Goal: Task Accomplishment & Management: Complete application form

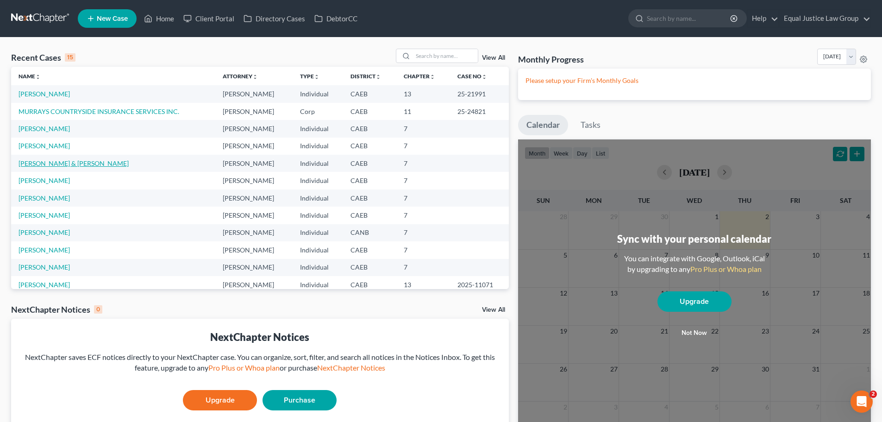
click at [50, 162] on link "[PERSON_NAME] & [PERSON_NAME]" at bounding box center [74, 163] width 110 height 8
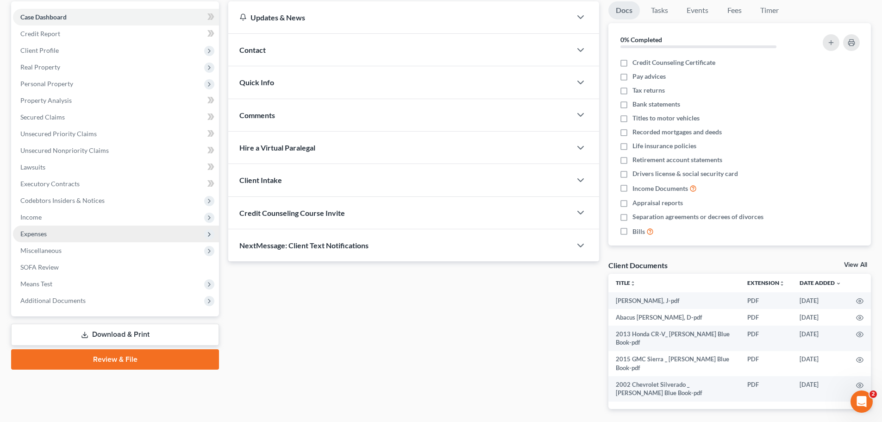
scroll to position [93, 0]
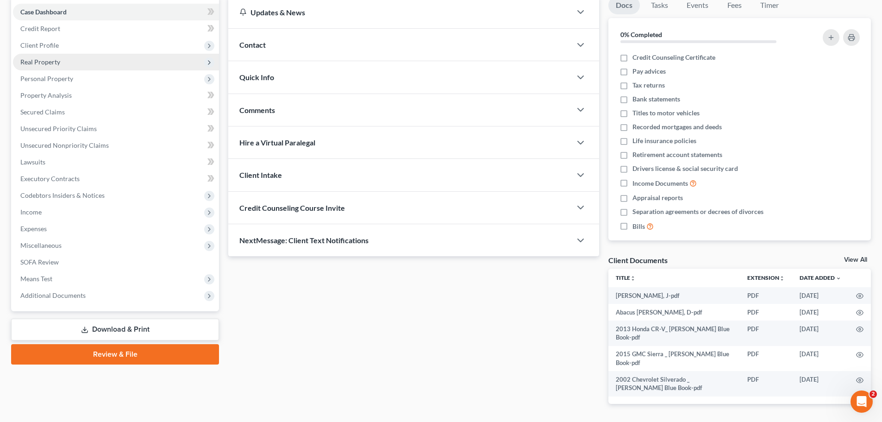
click at [54, 62] on span "Real Property" at bounding box center [40, 62] width 40 height 8
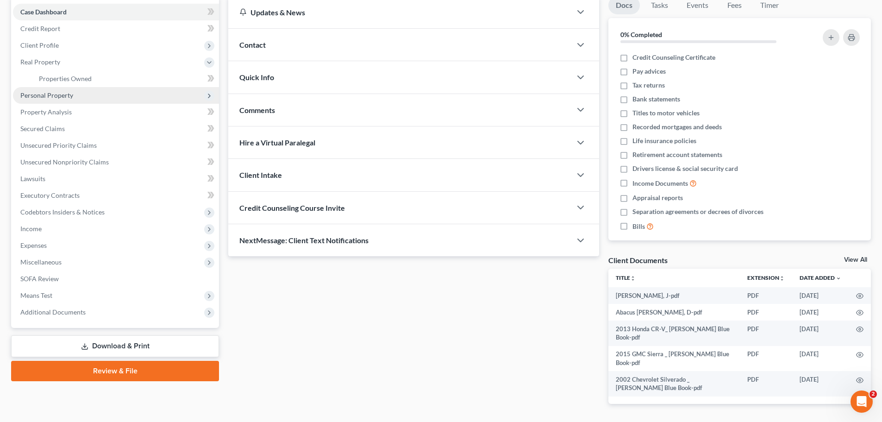
click at [71, 94] on span "Personal Property" at bounding box center [46, 95] width 53 height 8
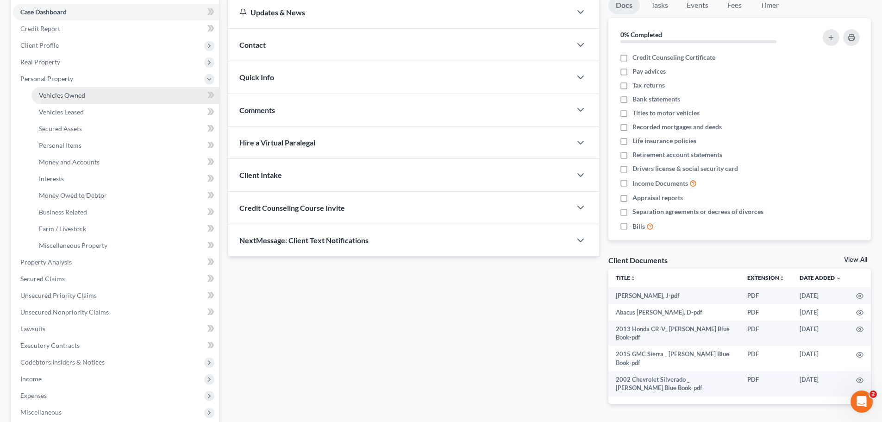
click at [80, 89] on link "Vehicles Owned" at bounding box center [124, 95] width 187 height 17
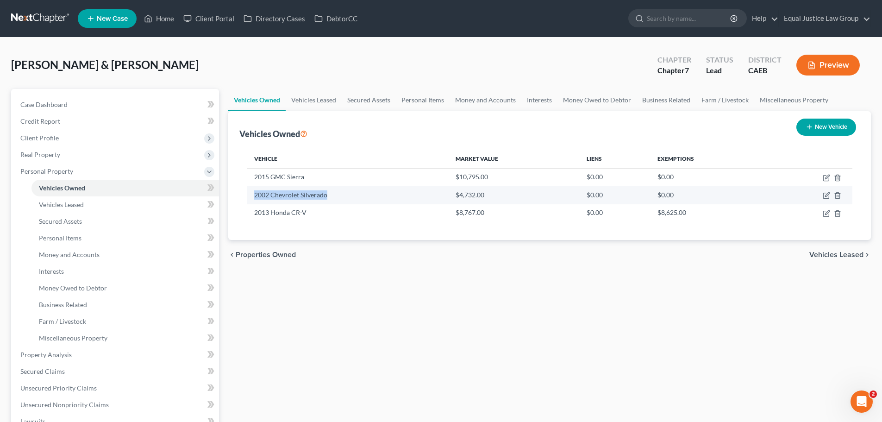
drag, startPoint x: 335, startPoint y: 196, endPoint x: 253, endPoint y: 197, distance: 81.9
click at [253, 197] on td "2002 Chevrolet Silverado" at bounding box center [347, 195] width 201 height 18
click at [826, 194] on icon "button" at bounding box center [825, 195] width 7 height 7
select select "0"
select select "24"
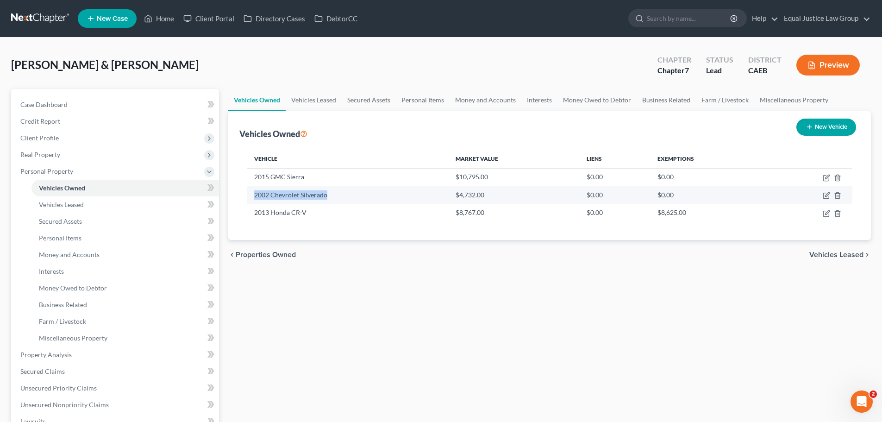
select select "3"
select select "2"
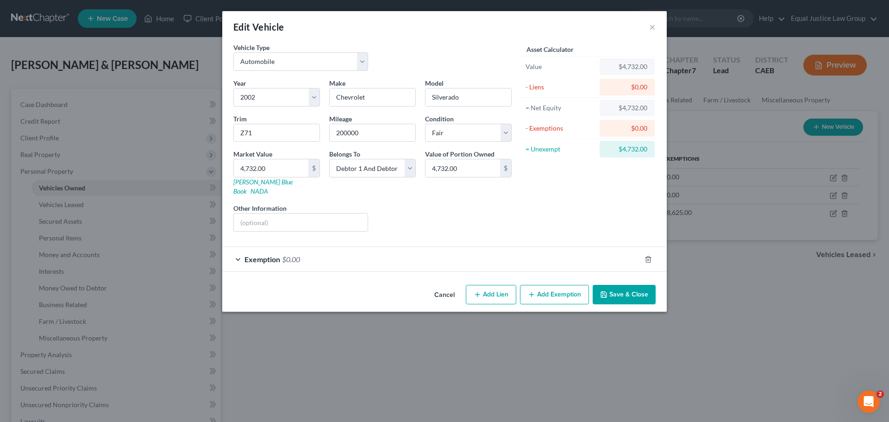
drag, startPoint x: 439, startPoint y: 286, endPoint x: 405, endPoint y: 285, distance: 33.8
click at [439, 286] on button "Cancel" at bounding box center [444, 295] width 35 height 19
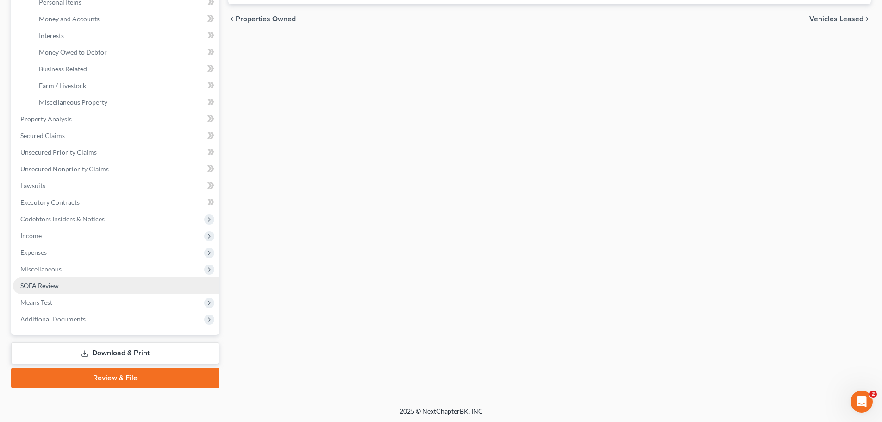
scroll to position [237, 0]
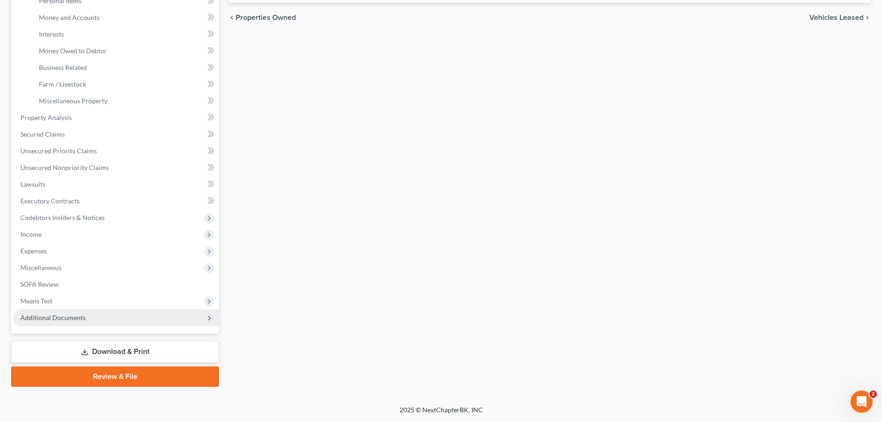
click at [50, 320] on span "Additional Documents" at bounding box center [52, 317] width 65 height 8
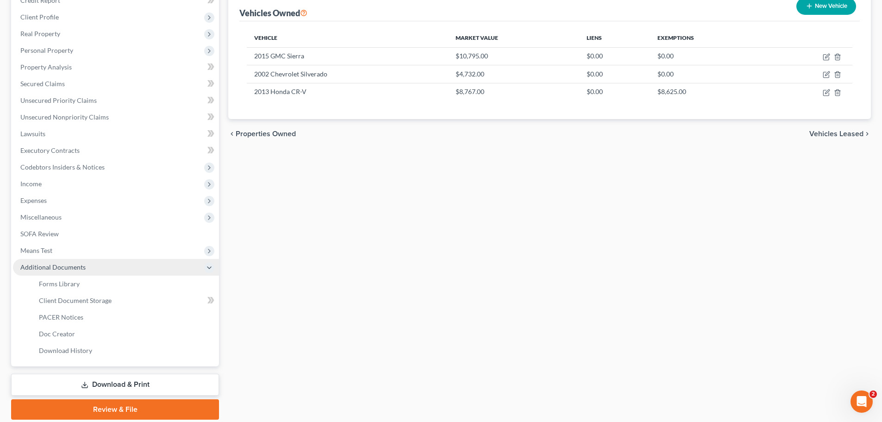
scroll to position [154, 0]
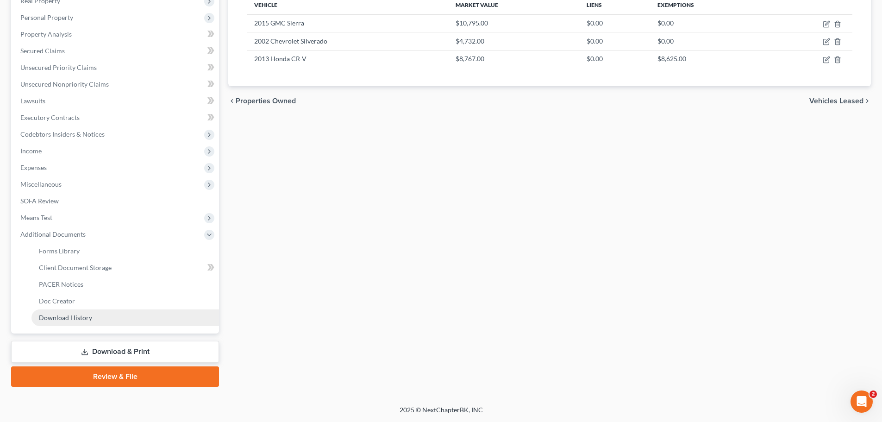
click at [89, 316] on span "Download History" at bounding box center [65, 317] width 53 height 8
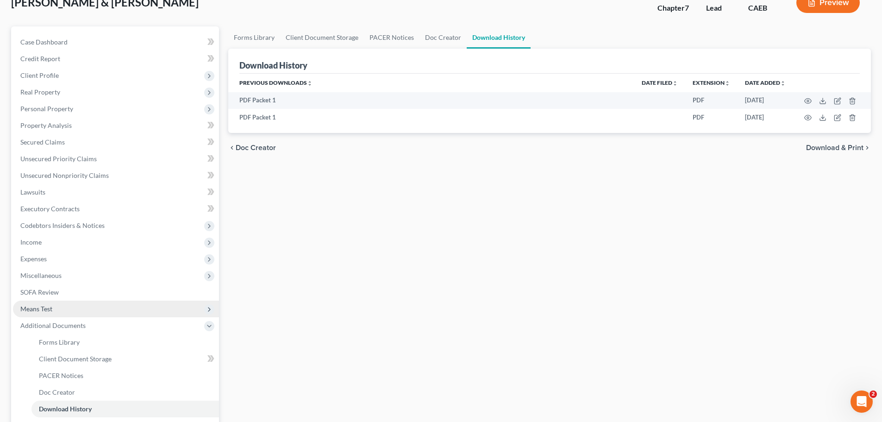
scroll to position [154, 0]
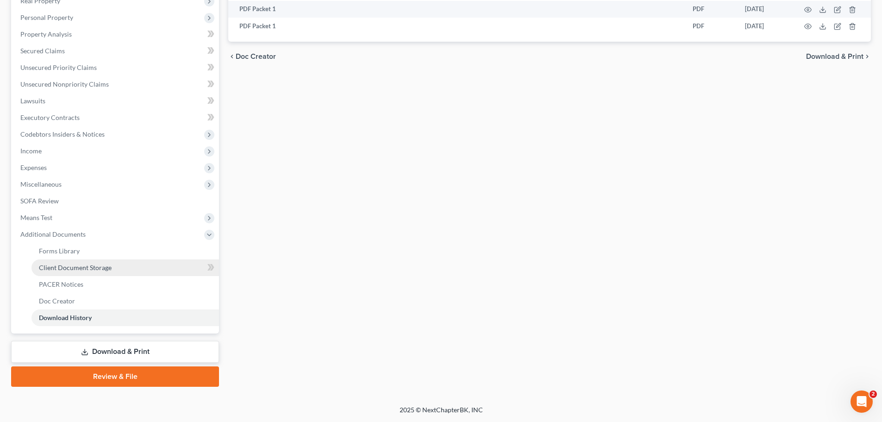
click at [63, 268] on span "Client Document Storage" at bounding box center [75, 267] width 73 height 8
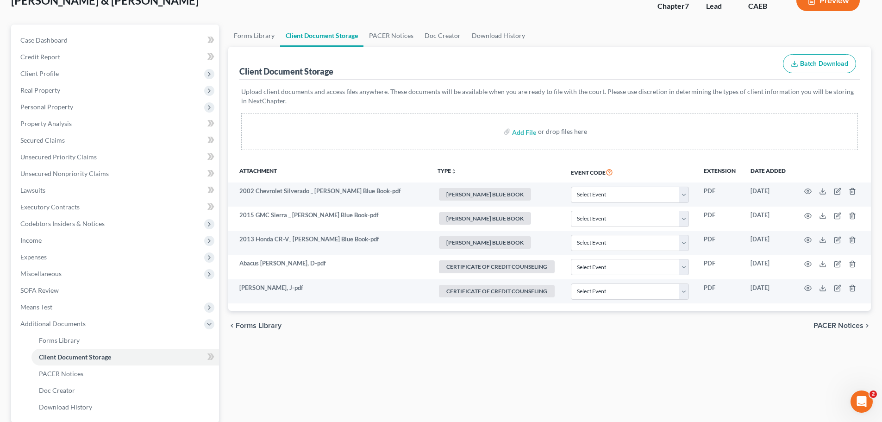
scroll to position [139, 0]
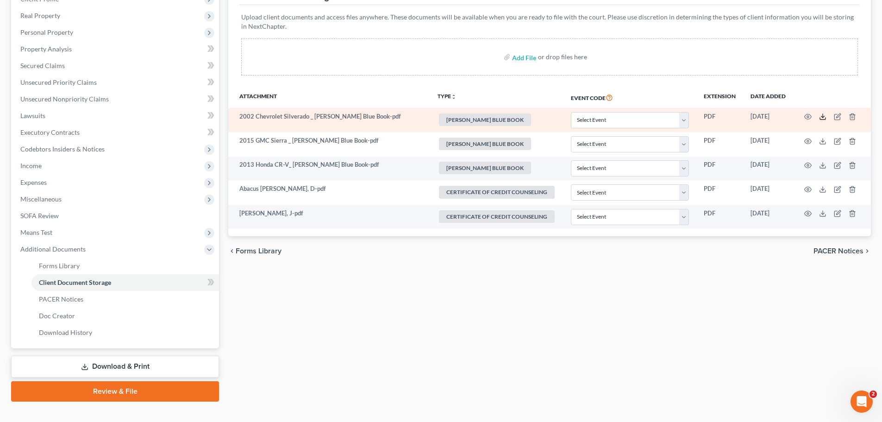
click at [822, 116] on icon at bounding box center [822, 116] width 7 height 7
click at [855, 117] on icon "button" at bounding box center [851, 116] width 7 height 7
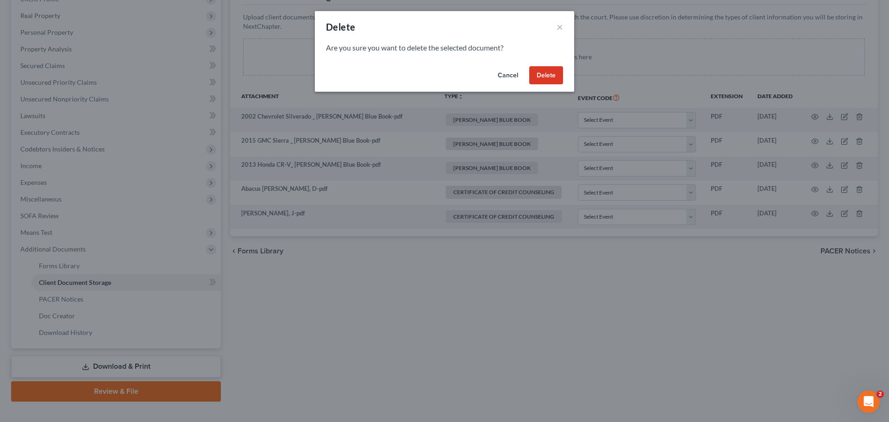
click at [540, 71] on button "Delete" at bounding box center [546, 75] width 34 height 19
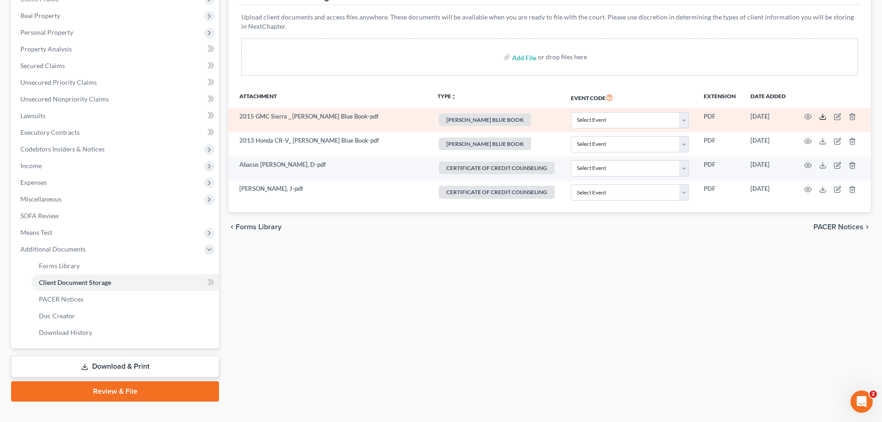
click at [821, 117] on polyline at bounding box center [822, 116] width 3 height 1
click at [851, 116] on icon "button" at bounding box center [851, 116] width 7 height 7
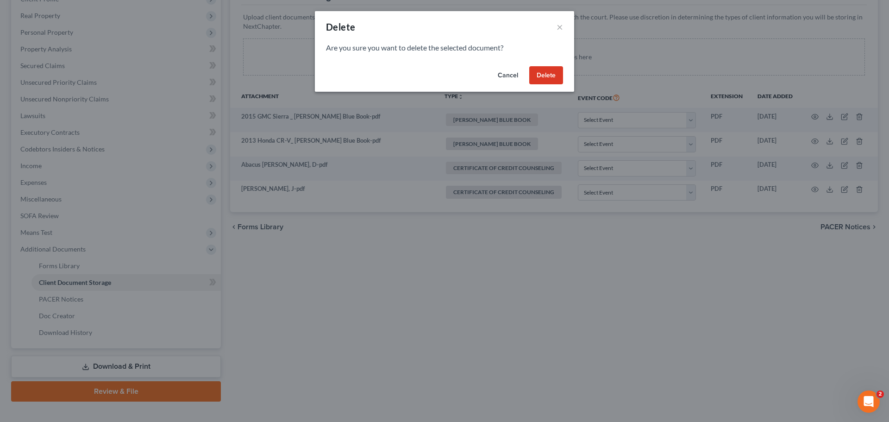
click at [544, 76] on button "Delete" at bounding box center [546, 75] width 34 height 19
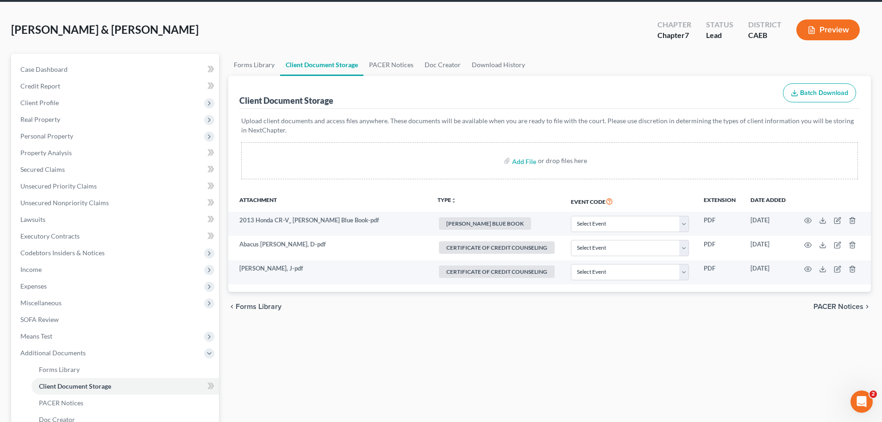
scroll to position [0, 0]
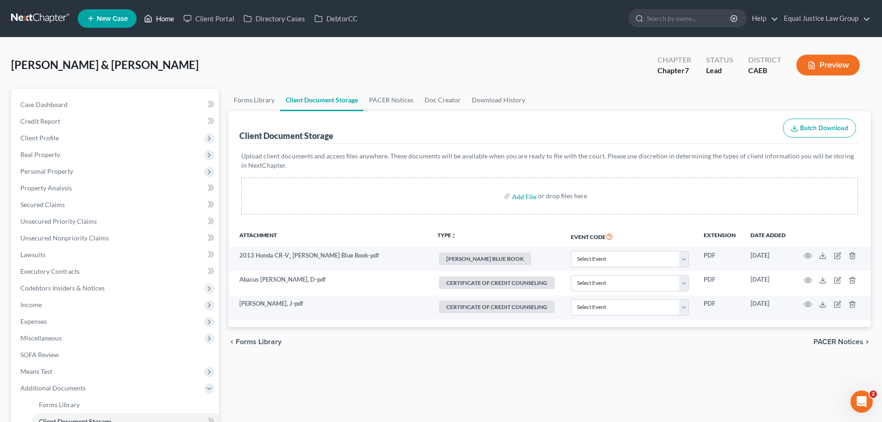
click at [168, 17] on link "Home" at bounding box center [158, 18] width 39 height 17
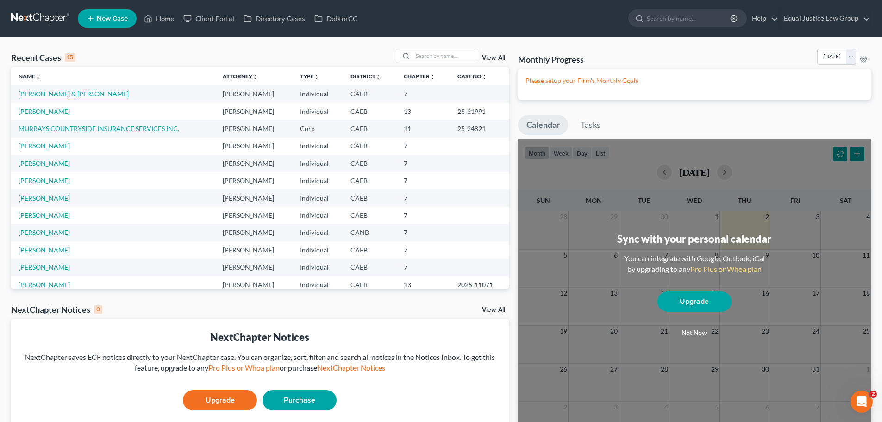
click at [59, 92] on link "[PERSON_NAME] & [PERSON_NAME]" at bounding box center [74, 94] width 110 height 8
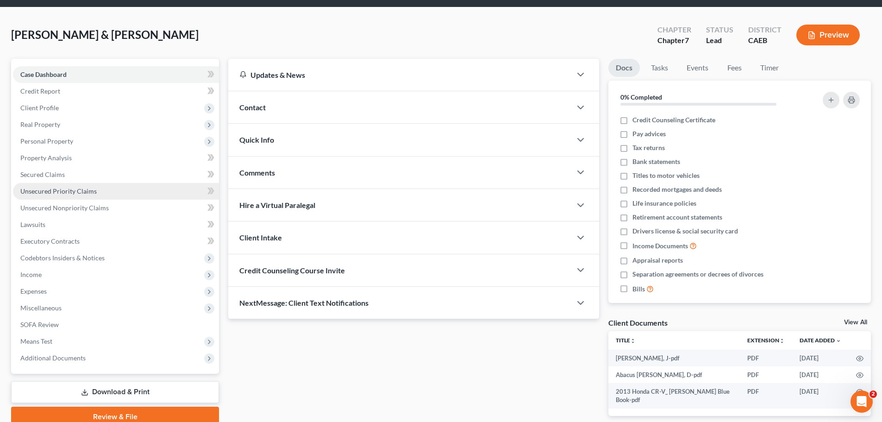
scroll to position [70, 0]
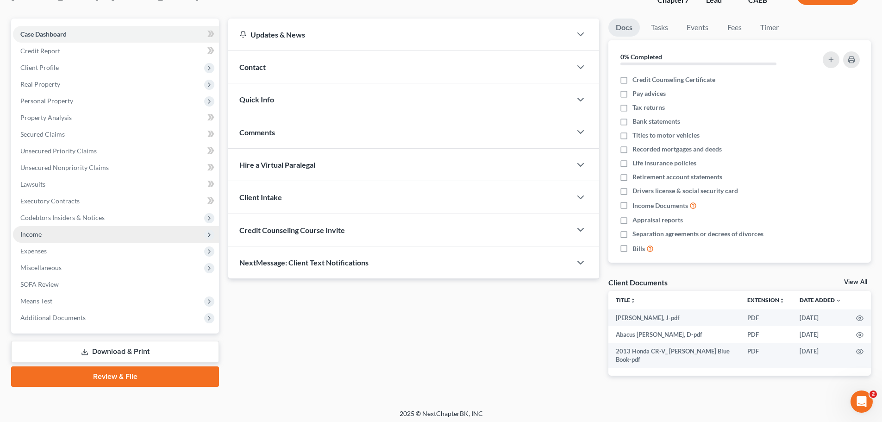
drag, startPoint x: 43, startPoint y: 234, endPoint x: 154, endPoint y: 238, distance: 111.6
click at [43, 234] on span "Income" at bounding box center [116, 234] width 206 height 17
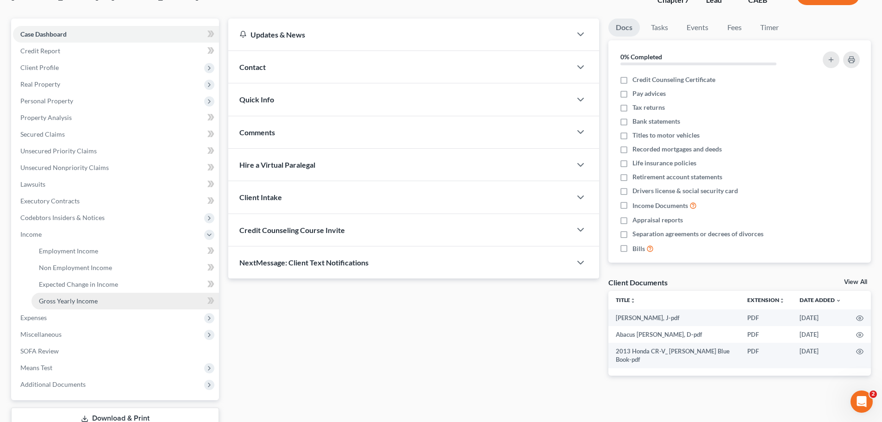
click at [70, 304] on span "Gross Yearly Income" at bounding box center [68, 301] width 59 height 8
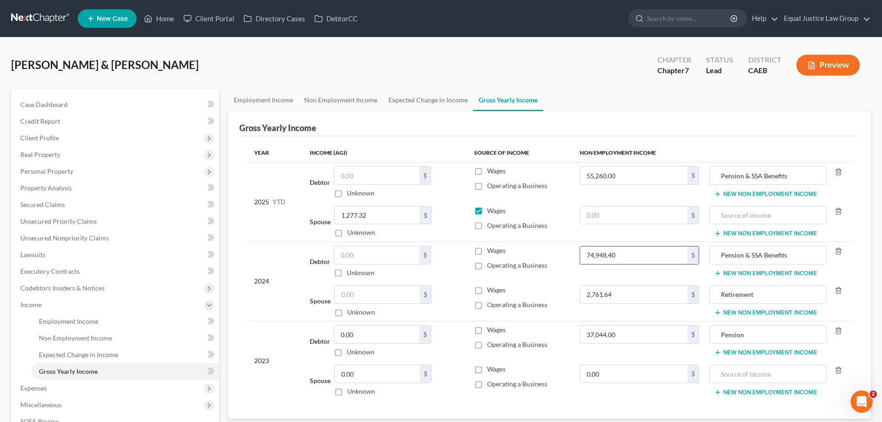
click at [650, 254] on input "74,948.40" at bounding box center [634, 255] width 108 height 18
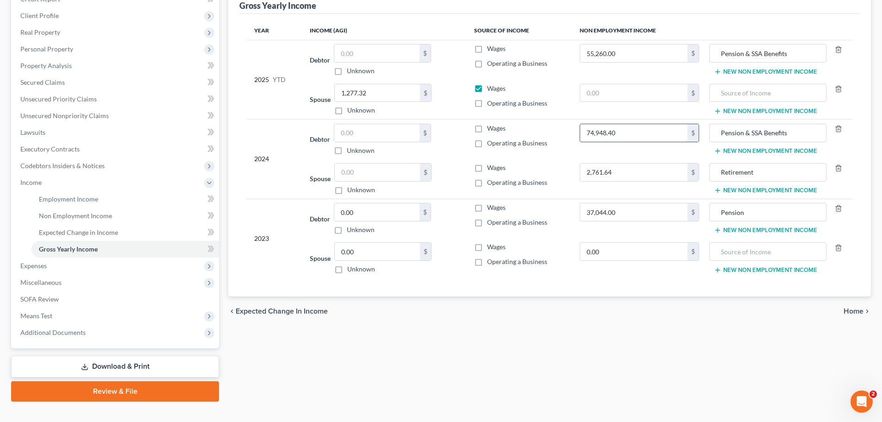
scroll to position [137, 0]
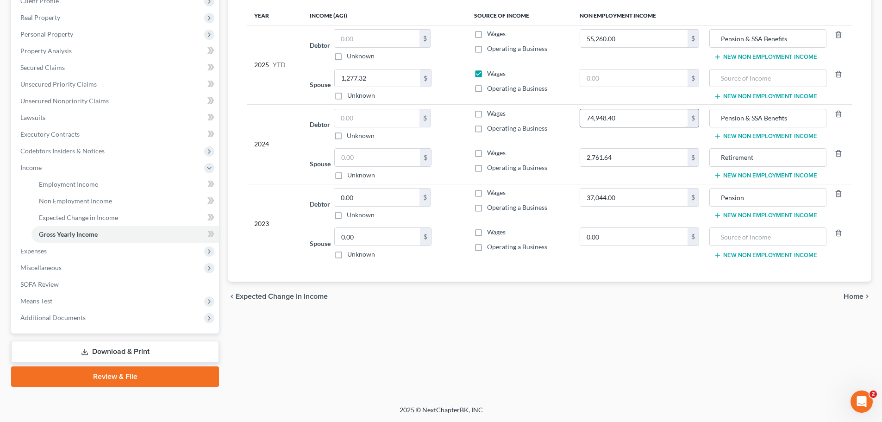
click at [635, 120] on input "74,948.40" at bounding box center [634, 118] width 108 height 18
drag, startPoint x: 635, startPoint y: 120, endPoint x: 608, endPoint y: 121, distance: 27.8
click at [608, 121] on input "74,948.40" at bounding box center [634, 118] width 108 height 18
click at [630, 118] on input "0" at bounding box center [634, 118] width 108 height 18
drag, startPoint x: 606, startPoint y: 116, endPoint x: 613, endPoint y: 95, distance: 21.5
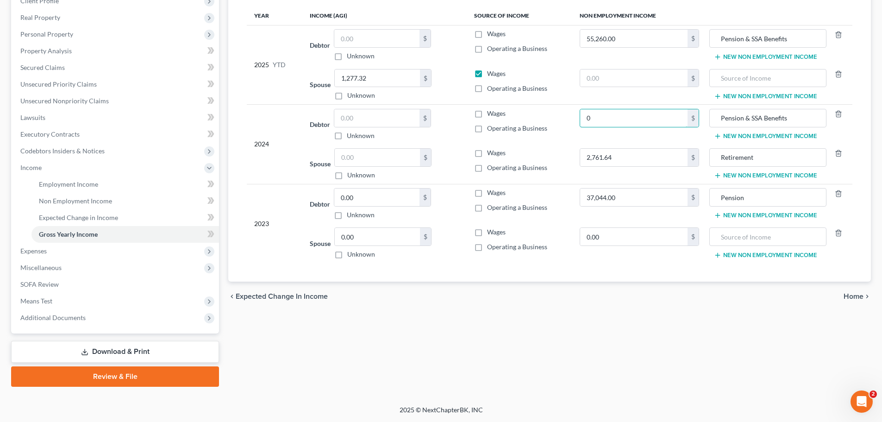
click at [607, 115] on input "0" at bounding box center [634, 118] width 108 height 18
click at [595, 73] on input "text" at bounding box center [634, 78] width 108 height 18
click at [598, 122] on input "0" at bounding box center [634, 118] width 108 height 18
type input "0"
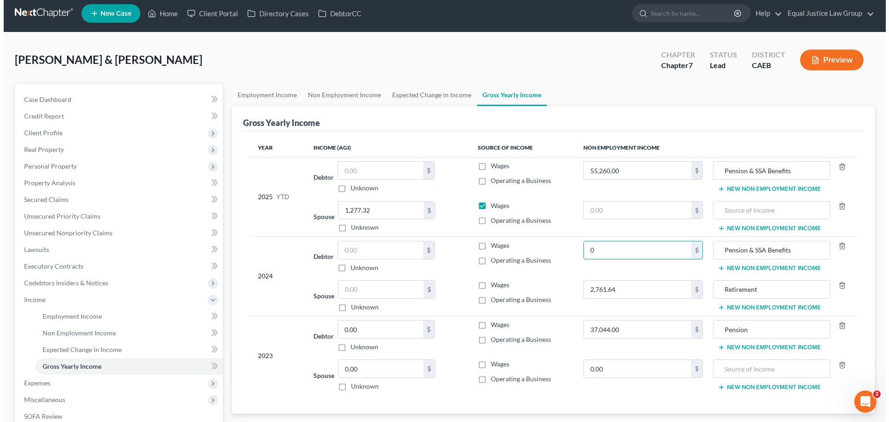
scroll to position [0, 0]
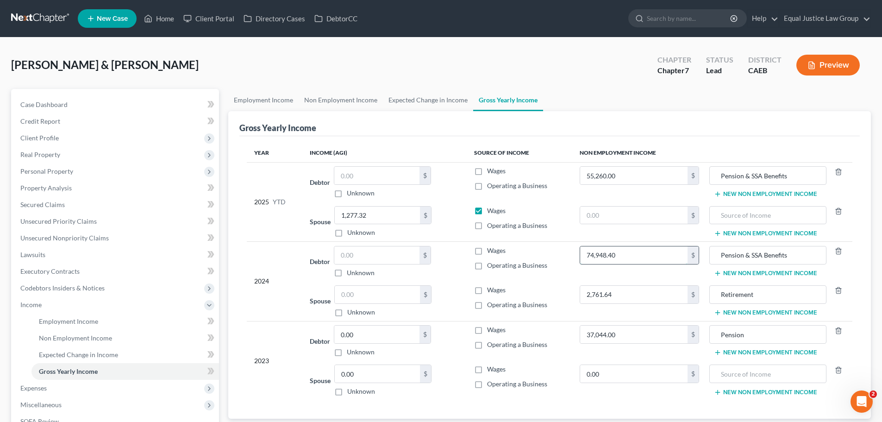
click at [631, 256] on input "74,948.40" at bounding box center [634, 255] width 108 height 18
drag, startPoint x: 591, startPoint y: 254, endPoint x: 583, endPoint y: 254, distance: 7.9
click at [583, 254] on input "053,281.00" at bounding box center [634, 255] width 108 height 18
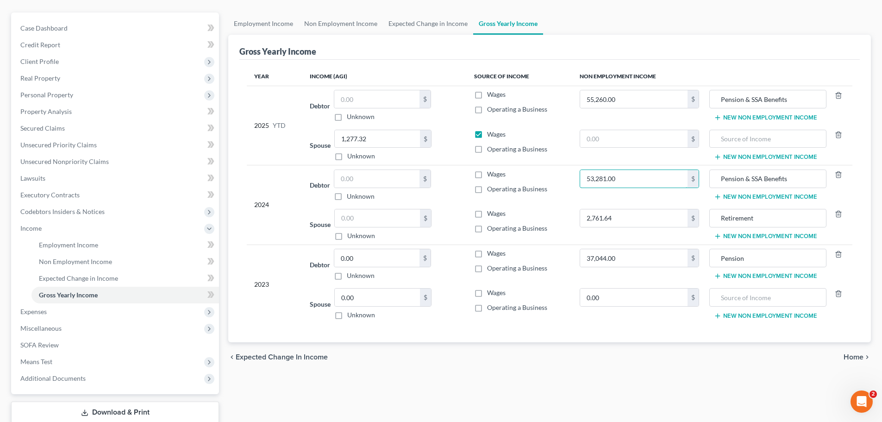
scroll to position [93, 0]
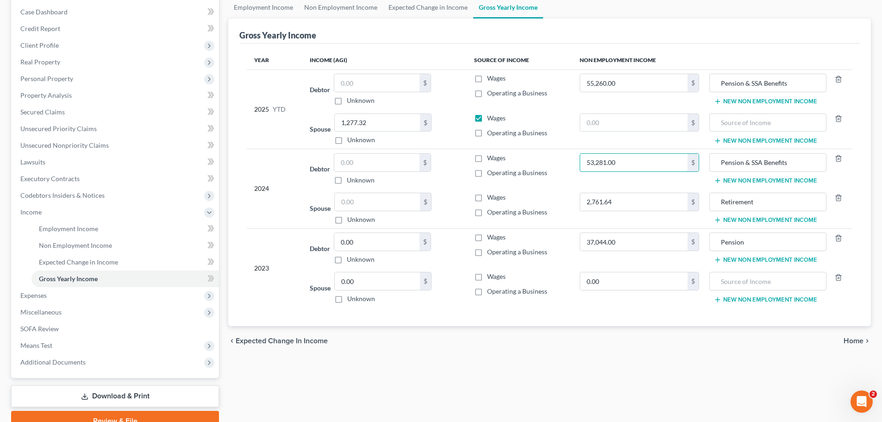
type input "53,281.00"
click at [471, 386] on div "Employment Income Non Employment Income Expected Change in Income Gross Yearly …" at bounding box center [550, 213] width 652 height 435
click at [859, 337] on span "Home" at bounding box center [853, 340] width 20 height 7
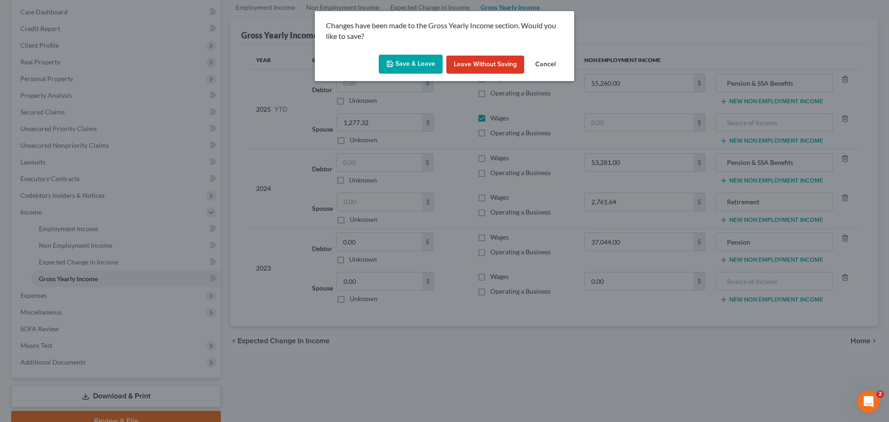
click at [401, 58] on button "Save & Leave" at bounding box center [411, 64] width 64 height 19
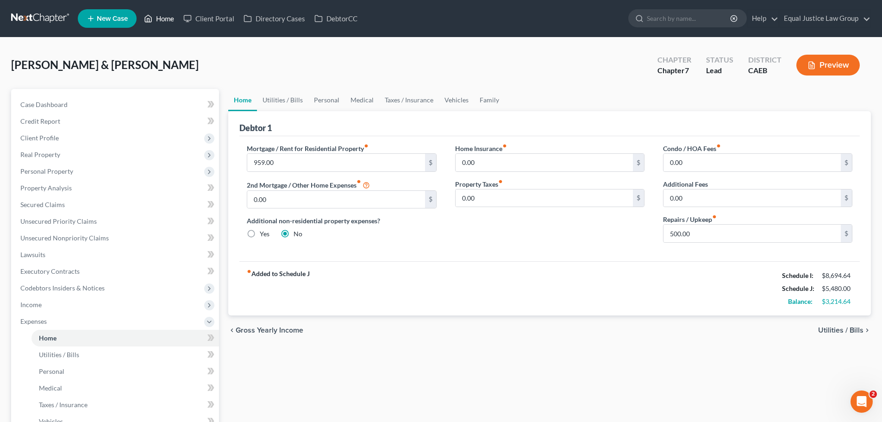
click at [159, 16] on link "Home" at bounding box center [158, 18] width 39 height 17
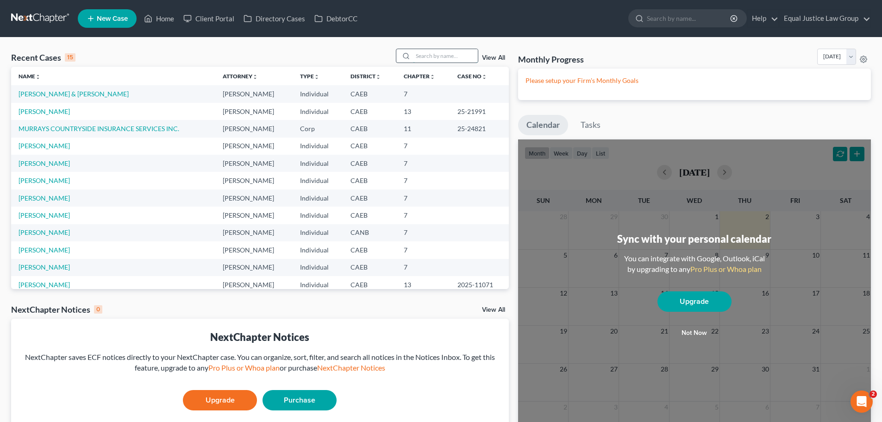
click at [425, 53] on input "search" at bounding box center [445, 55] width 65 height 13
click at [501, 52] on div "View All" at bounding box center [452, 56] width 113 height 14
click at [503, 56] on link "View All" at bounding box center [493, 58] width 23 height 6
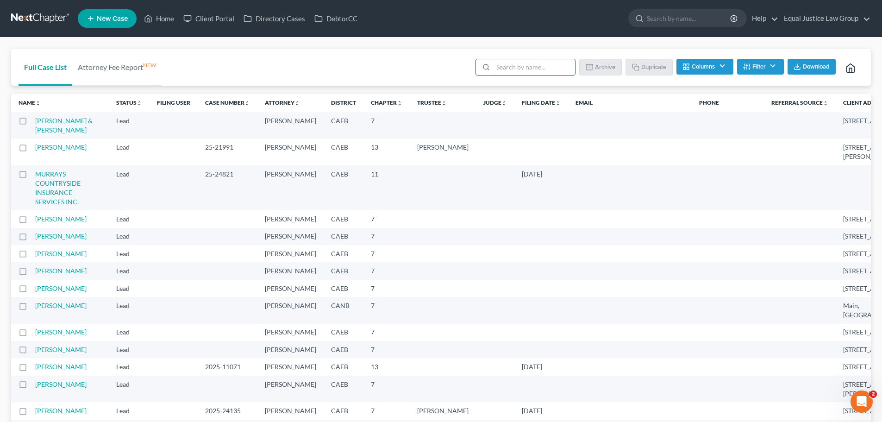
click at [514, 63] on input "search" at bounding box center [534, 67] width 82 height 16
type input "mcphee"
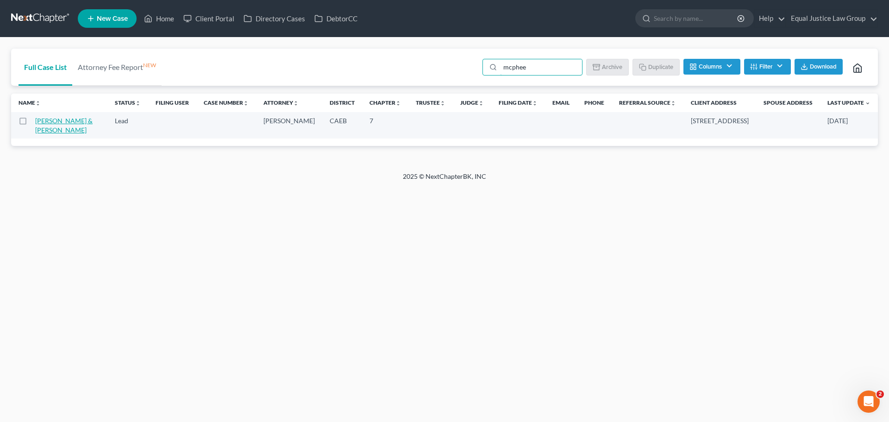
click at [57, 125] on link "McPhee, Rhonda & Jaime" at bounding box center [63, 125] width 57 height 17
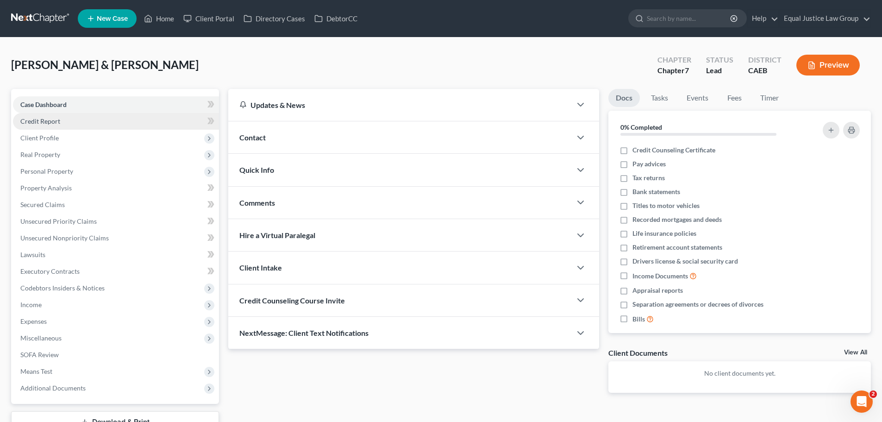
click at [66, 117] on link "Credit Report" at bounding box center [116, 121] width 206 height 17
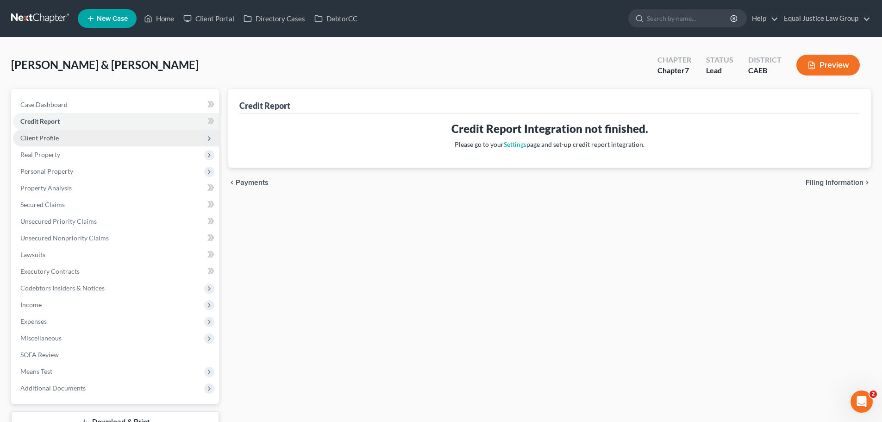
click at [52, 137] on span "Client Profile" at bounding box center [39, 138] width 38 height 8
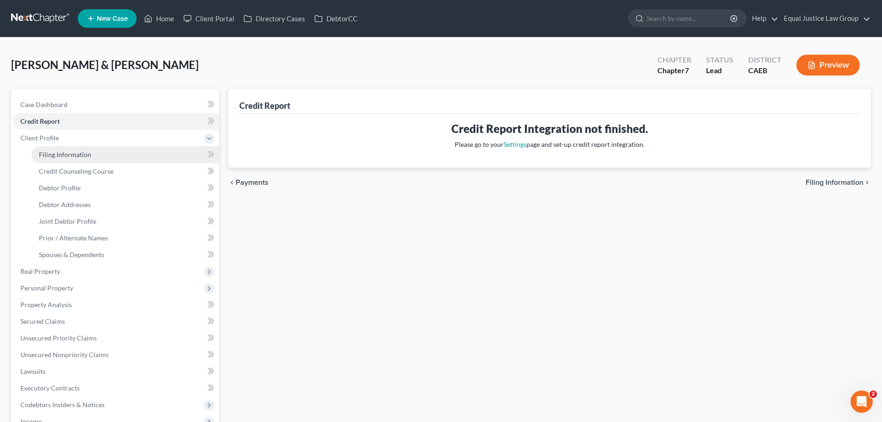
click at [73, 157] on span "Filing Information" at bounding box center [65, 154] width 52 height 8
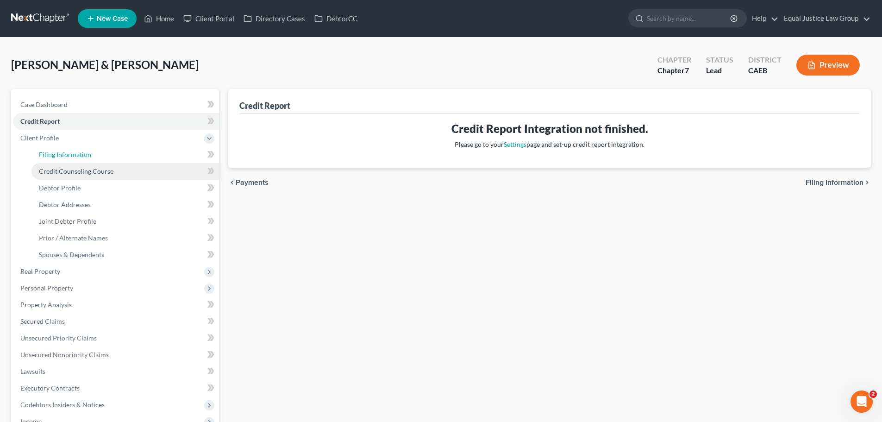
select select "1"
select select "0"
select select "8"
select select "0"
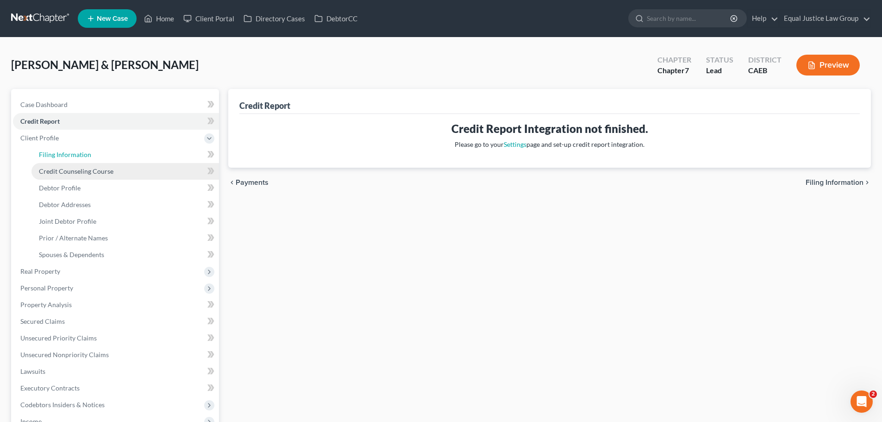
select select "4"
select select "0"
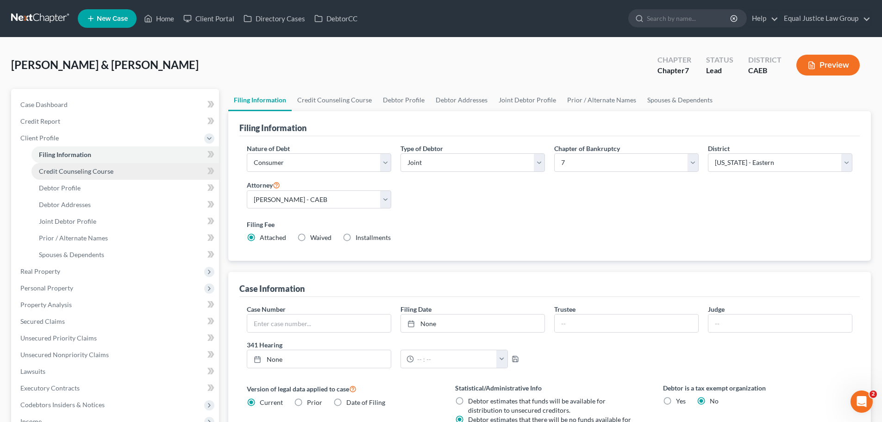
click at [72, 172] on span "Credit Counseling Course" at bounding box center [76, 171] width 75 height 8
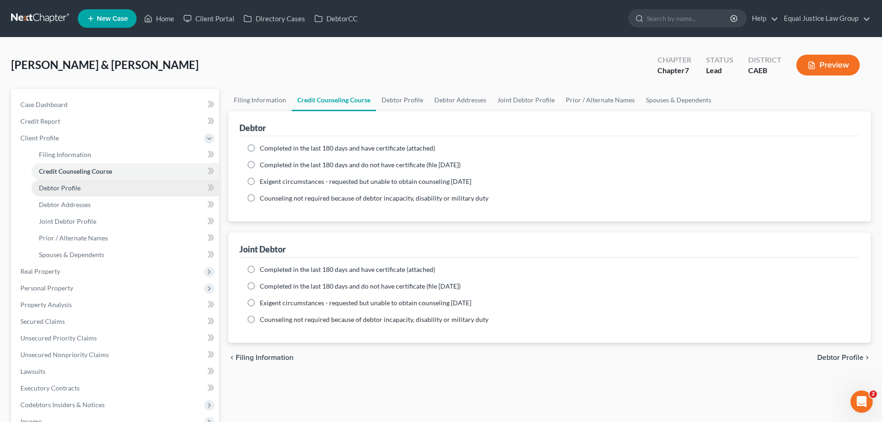
click at [73, 185] on span "Debtor Profile" at bounding box center [60, 188] width 42 height 8
select select "1"
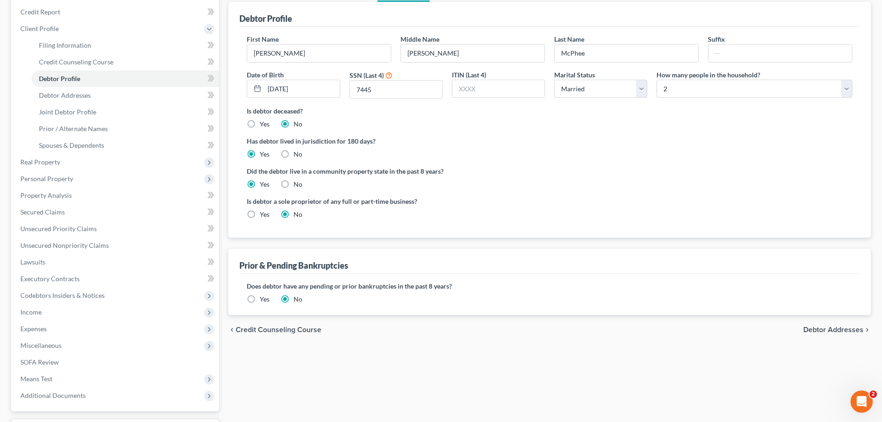
scroll to position [93, 0]
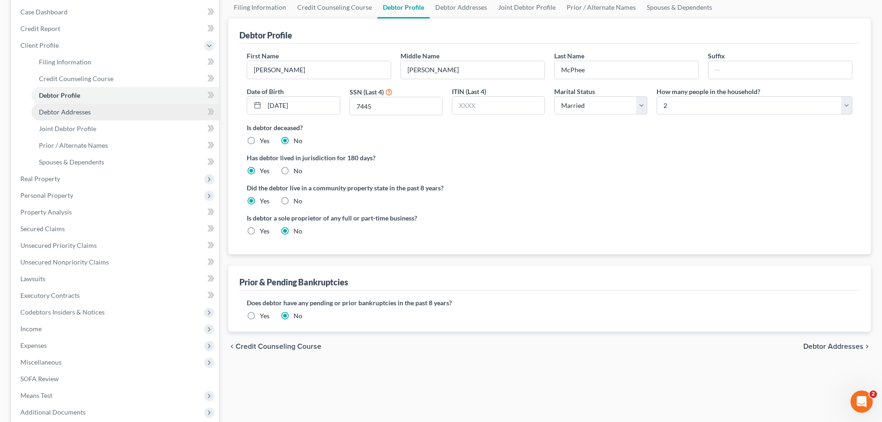
click at [87, 112] on span "Debtor Addresses" at bounding box center [65, 112] width 52 height 8
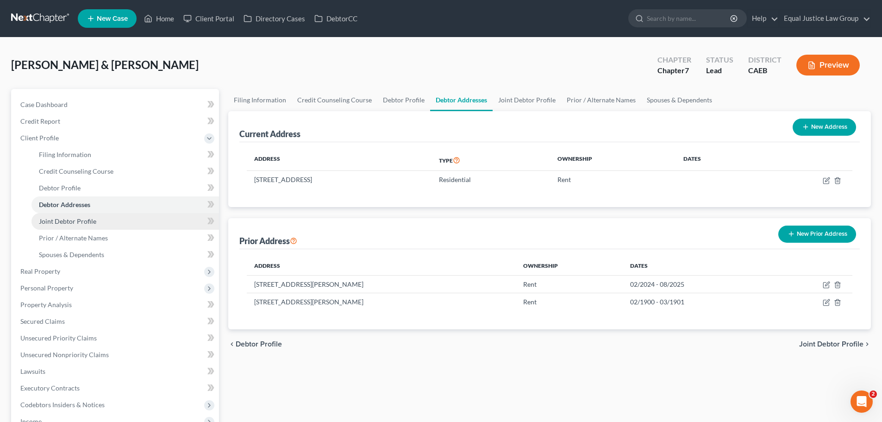
click at [76, 217] on span "Joint Debtor Profile" at bounding box center [67, 221] width 57 height 8
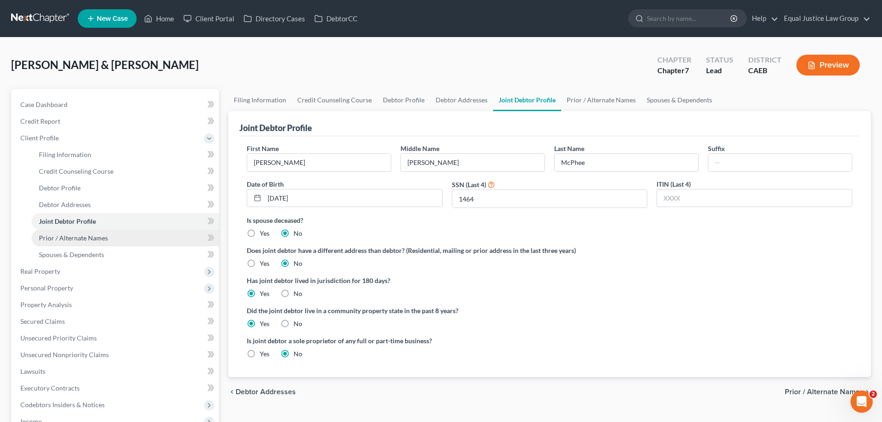
click at [79, 238] on span "Prior / Alternate Names" at bounding box center [73, 238] width 69 height 8
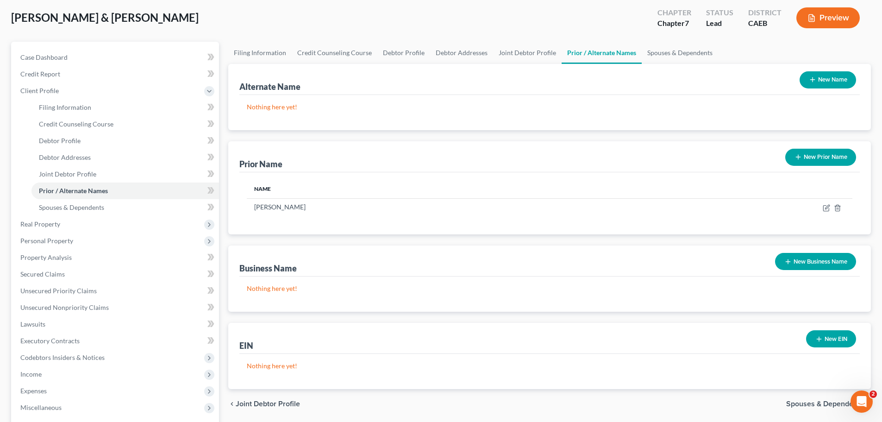
scroll to position [93, 0]
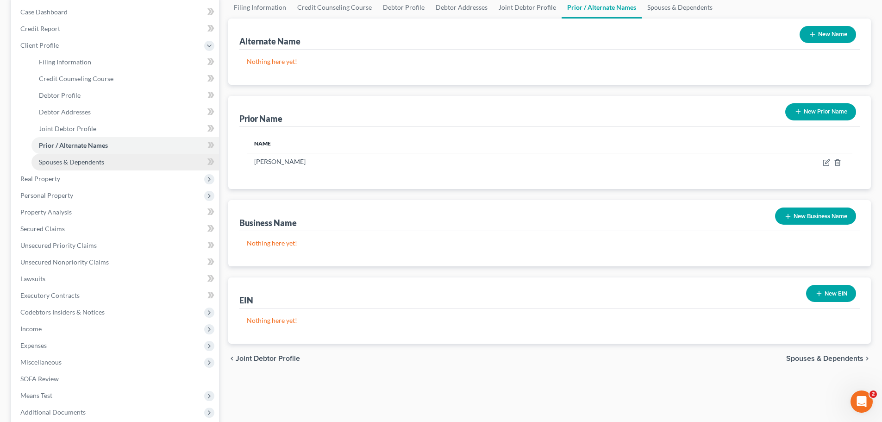
click at [103, 161] on span "Spouses & Dependents" at bounding box center [71, 162] width 65 height 8
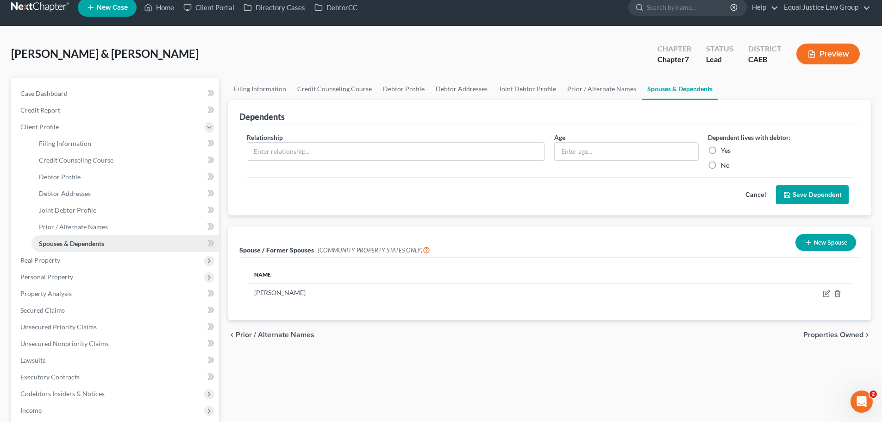
scroll to position [139, 0]
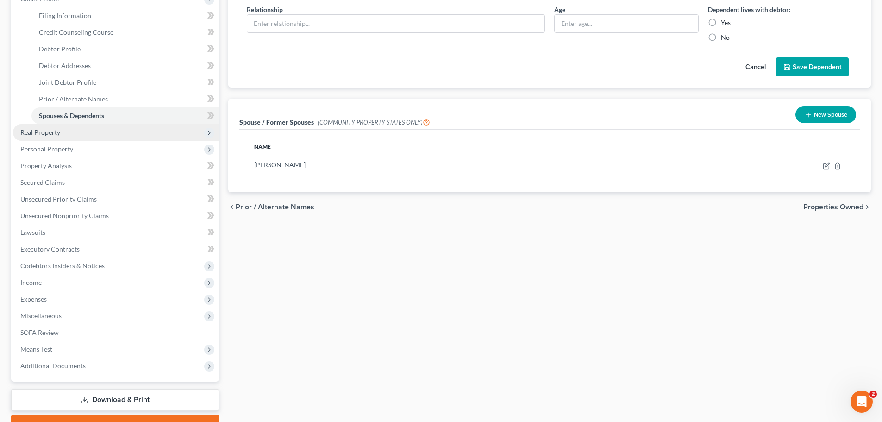
click at [43, 134] on span "Real Property" at bounding box center [40, 132] width 40 height 8
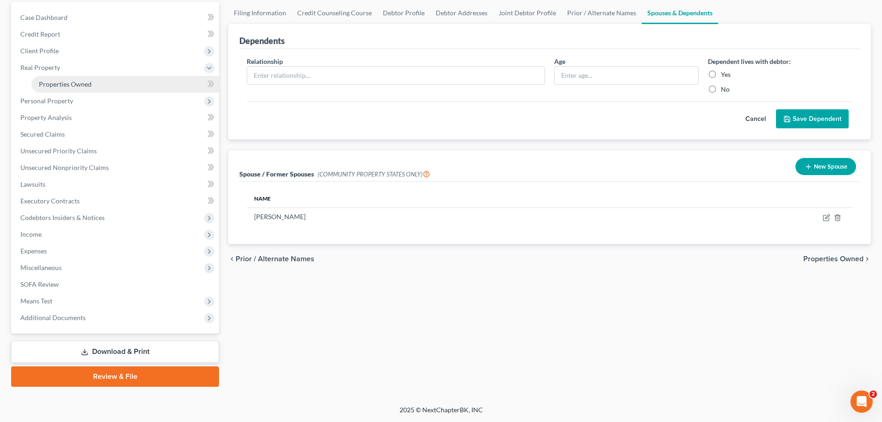
click at [92, 82] on link "Properties Owned" at bounding box center [124, 84] width 187 height 17
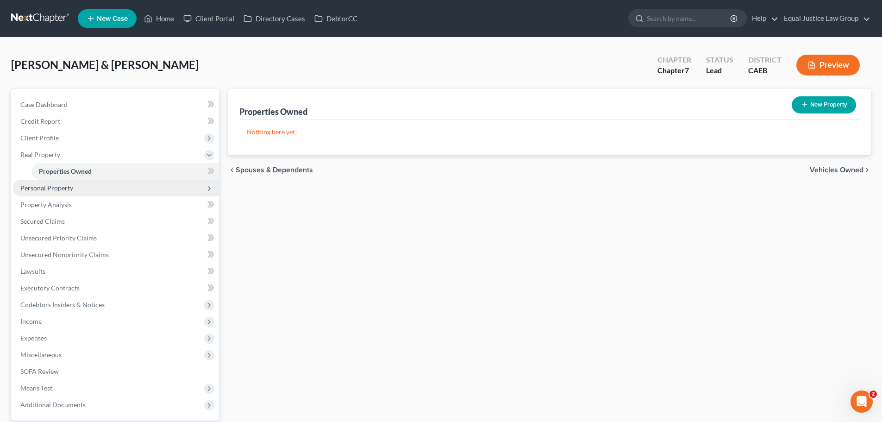
click at [51, 186] on span "Personal Property" at bounding box center [46, 188] width 53 height 8
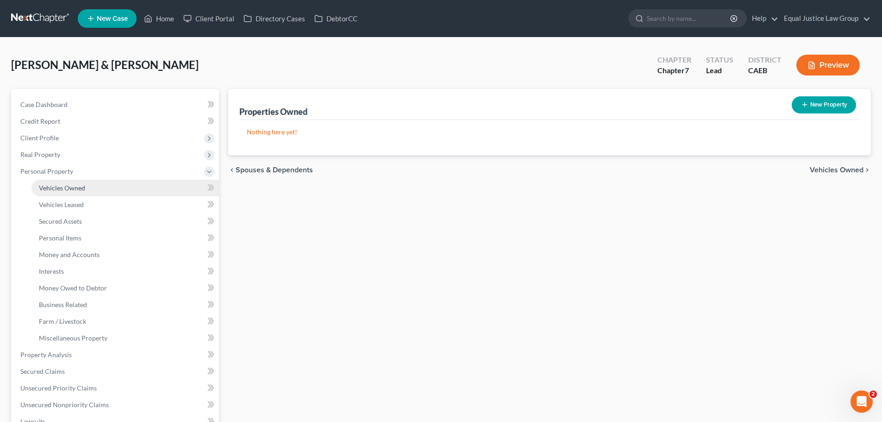
click at [81, 193] on link "Vehicles Owned" at bounding box center [124, 188] width 187 height 17
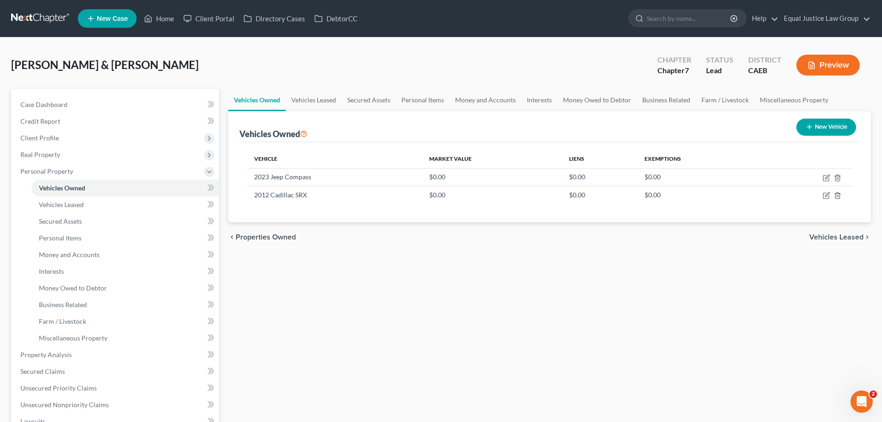
click at [311, 308] on div "Vehicles Owned Vehicles Leased Secured Assets Personal Items Money and Accounts…" at bounding box center [550, 356] width 652 height 535
click at [65, 204] on span "Vehicles Leased" at bounding box center [61, 204] width 45 height 8
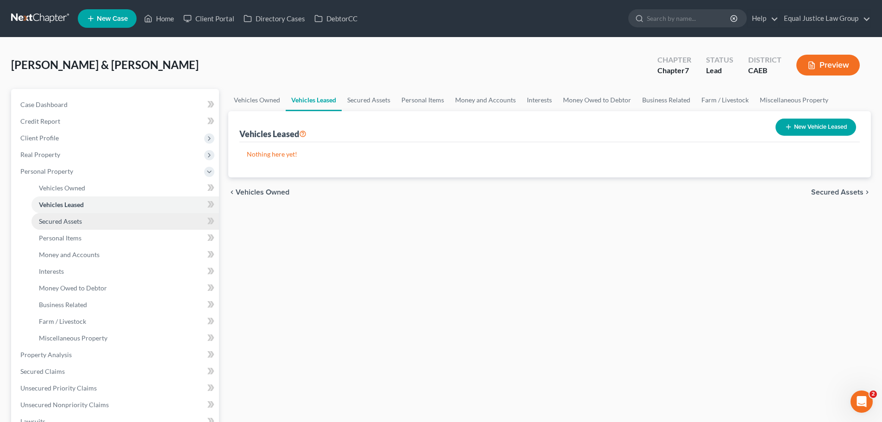
click at [70, 219] on span "Secured Assets" at bounding box center [60, 221] width 43 height 8
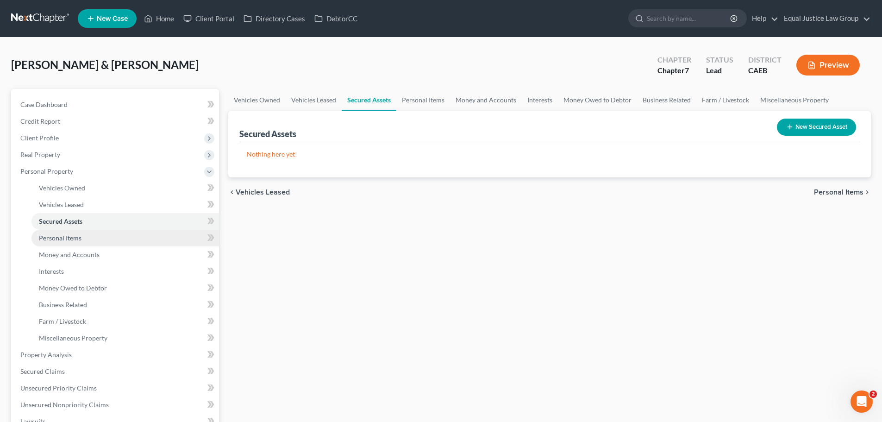
click at [73, 230] on link "Personal Items" at bounding box center [124, 238] width 187 height 17
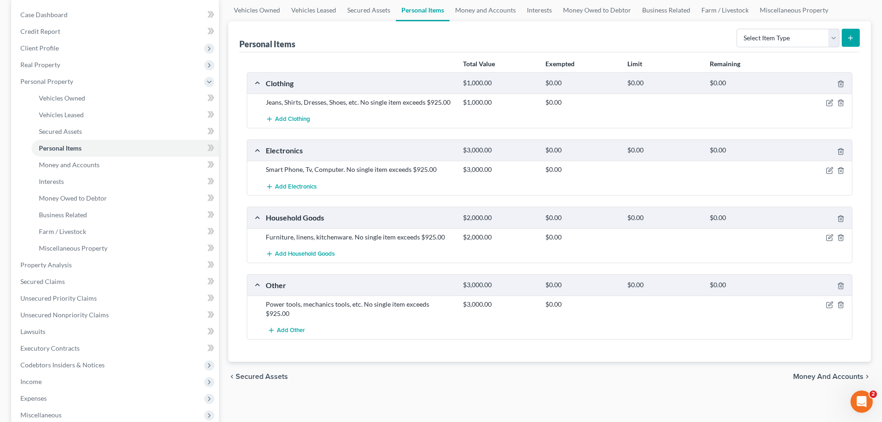
scroll to position [93, 0]
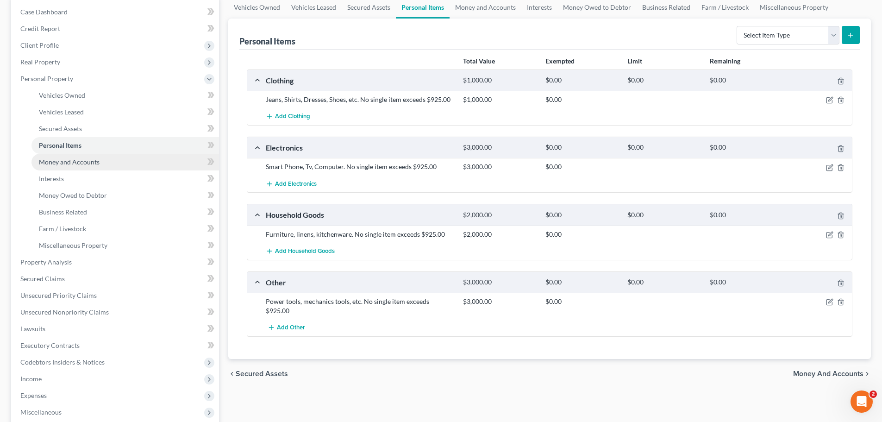
click at [73, 161] on span "Money and Accounts" at bounding box center [69, 162] width 61 height 8
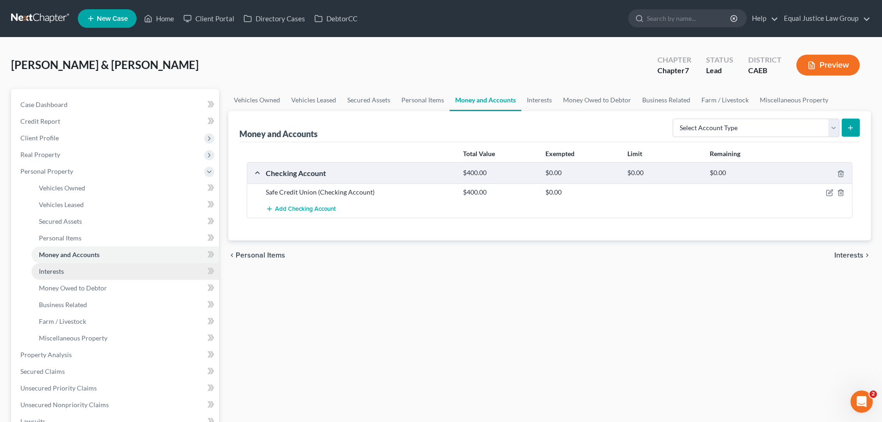
click at [60, 268] on span "Interests" at bounding box center [51, 271] width 25 height 8
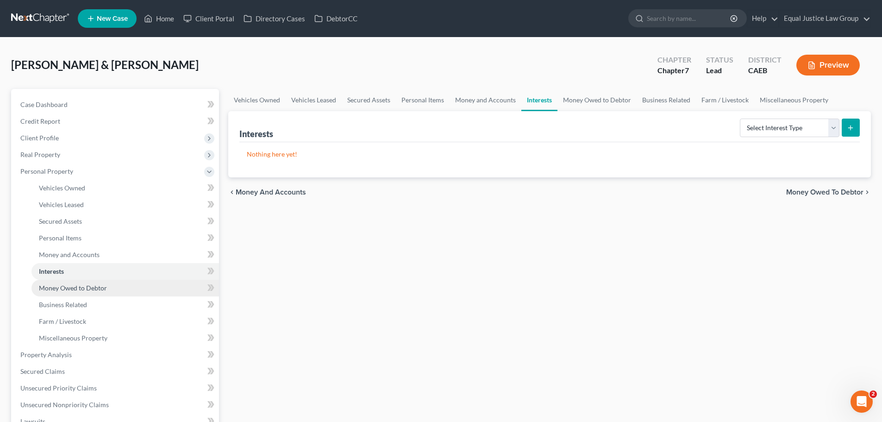
click at [70, 284] on span "Money Owed to Debtor" at bounding box center [73, 288] width 68 height 8
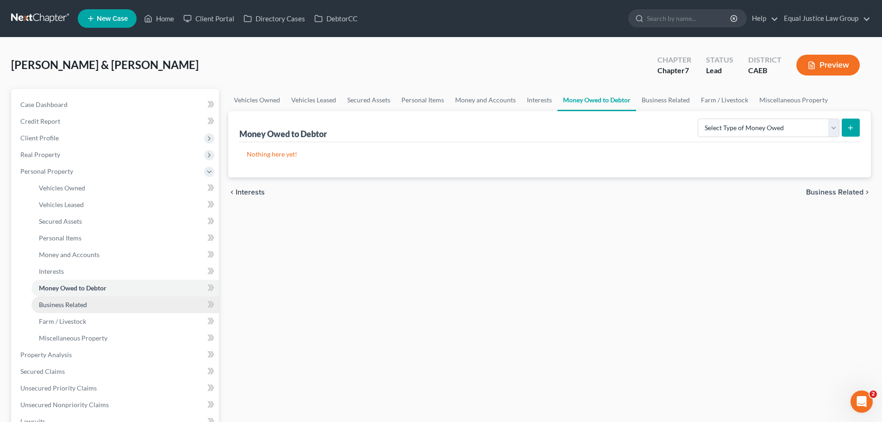
click at [70, 304] on span "Business Related" at bounding box center [63, 304] width 48 height 8
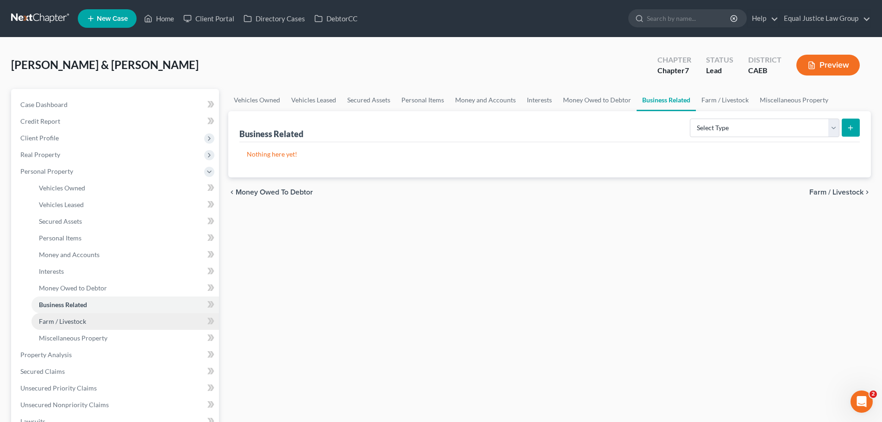
click at [78, 321] on span "Farm / Livestock" at bounding box center [62, 321] width 47 height 8
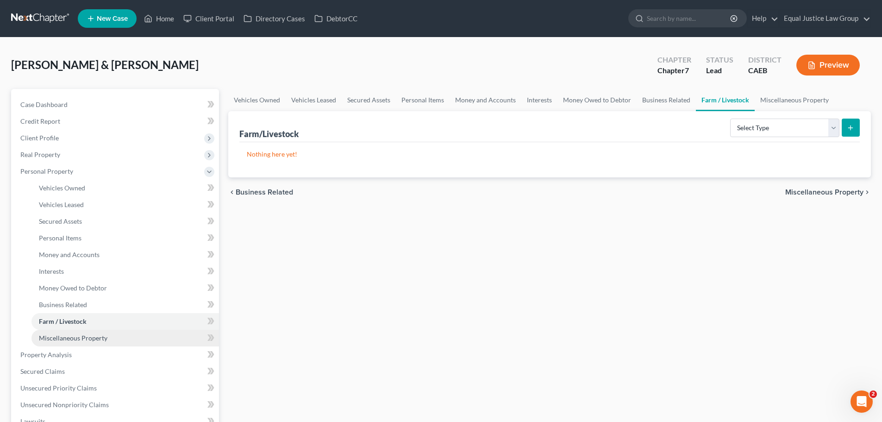
drag, startPoint x: 84, startPoint y: 337, endPoint x: 90, endPoint y: 336, distance: 6.2
click at [84, 337] on span "Miscellaneous Property" at bounding box center [73, 338] width 68 height 8
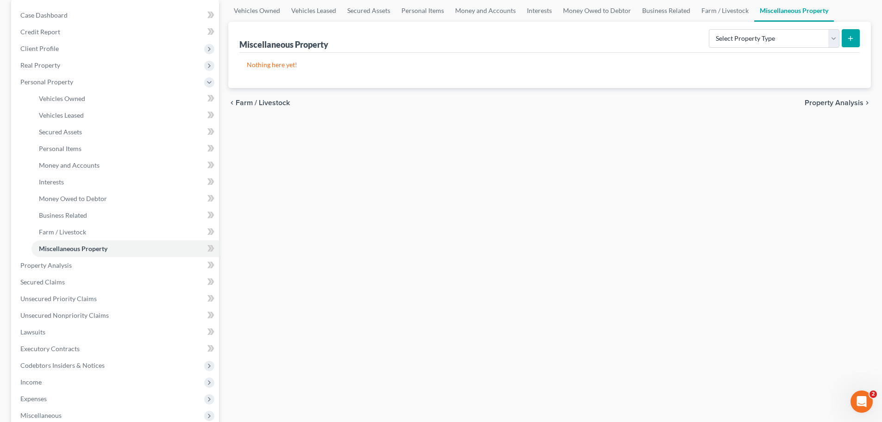
scroll to position [93, 0]
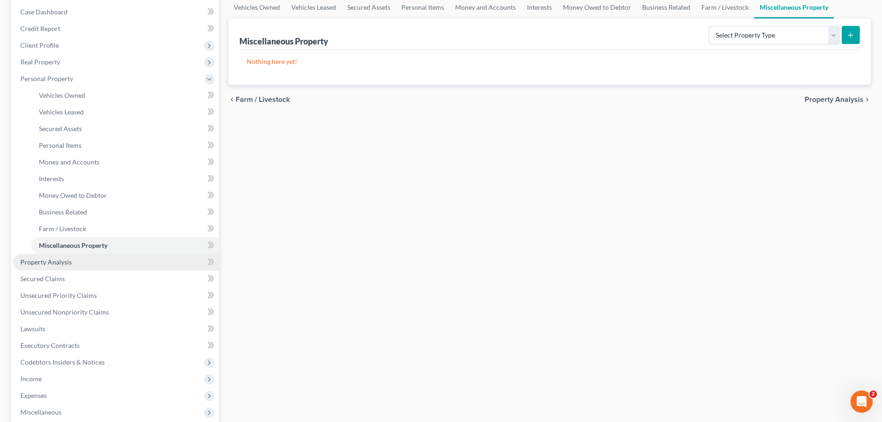
click at [40, 267] on link "Property Analysis" at bounding box center [116, 262] width 206 height 17
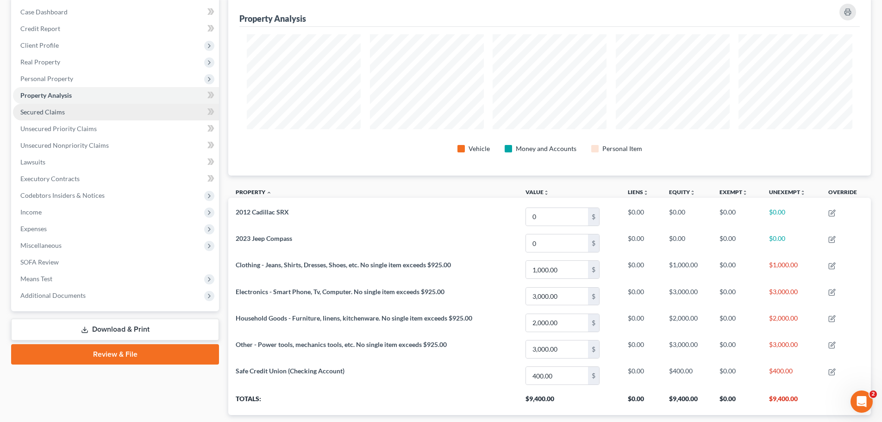
click at [64, 116] on link "Secured Claims" at bounding box center [116, 112] width 206 height 17
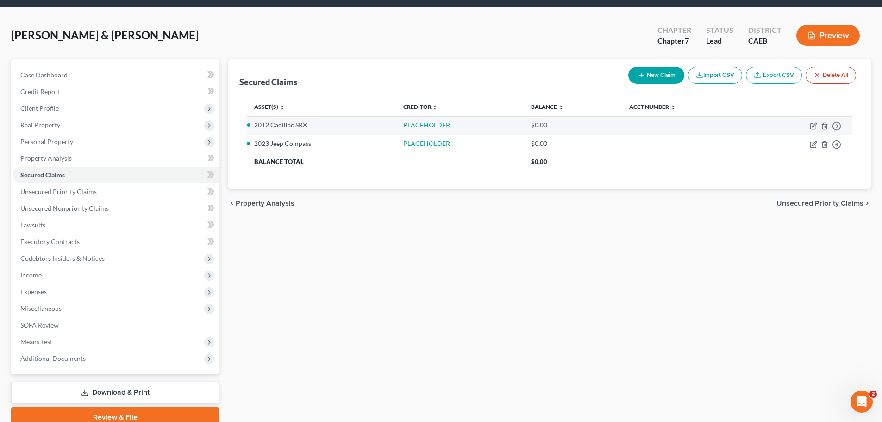
scroll to position [46, 0]
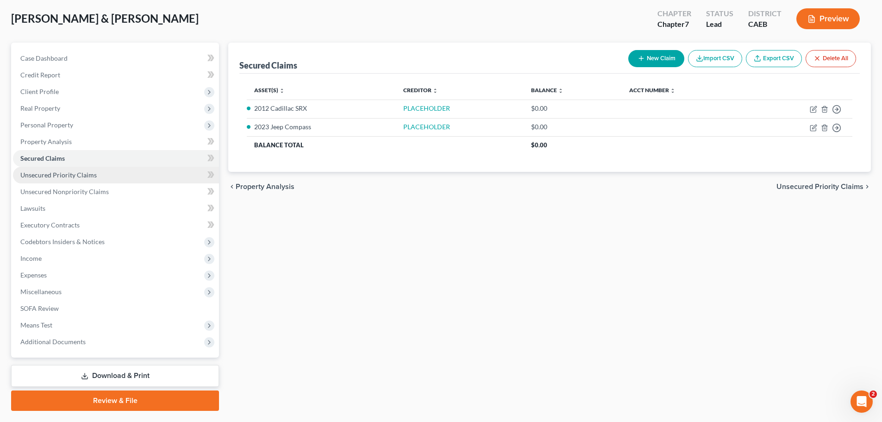
click at [54, 172] on span "Unsecured Priority Claims" at bounding box center [58, 175] width 76 height 8
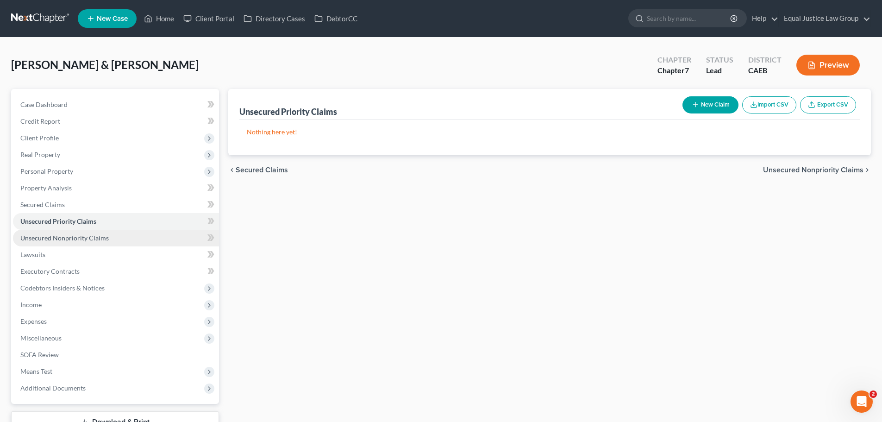
click at [72, 234] on span "Unsecured Nonpriority Claims" at bounding box center [64, 238] width 88 height 8
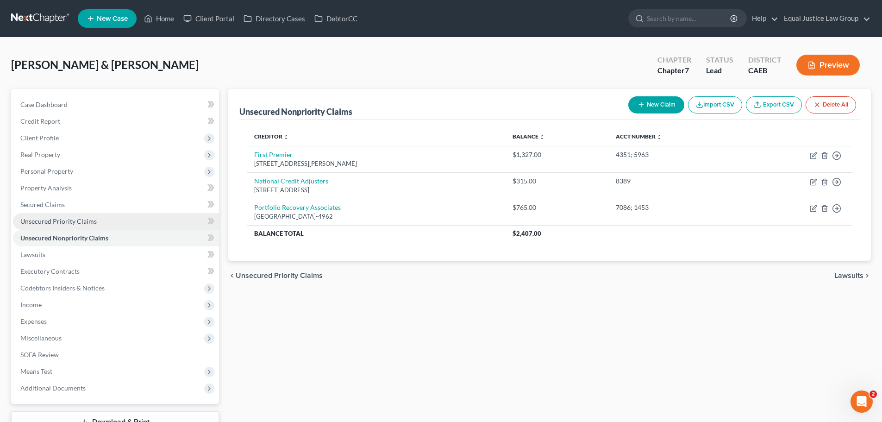
click at [124, 225] on link "Unsecured Priority Claims" at bounding box center [116, 221] width 206 height 17
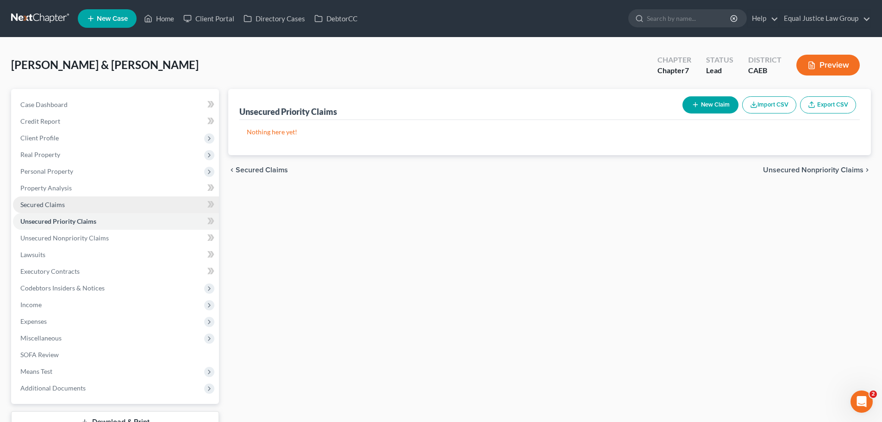
click at [64, 201] on link "Secured Claims" at bounding box center [116, 204] width 206 height 17
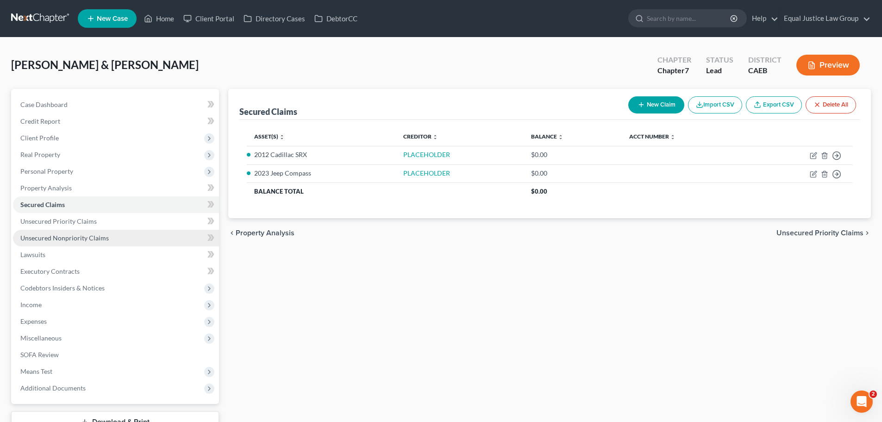
click at [67, 237] on span "Unsecured Nonpriority Claims" at bounding box center [64, 238] width 88 height 8
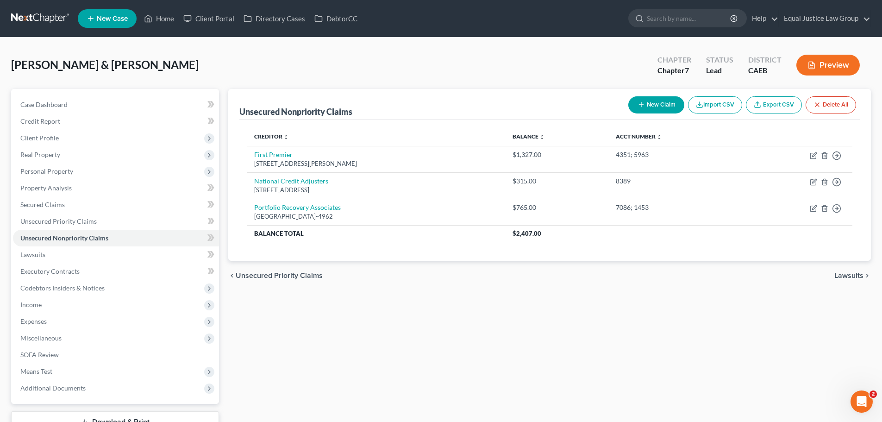
click at [649, 106] on button "New Claim" at bounding box center [656, 104] width 56 height 17
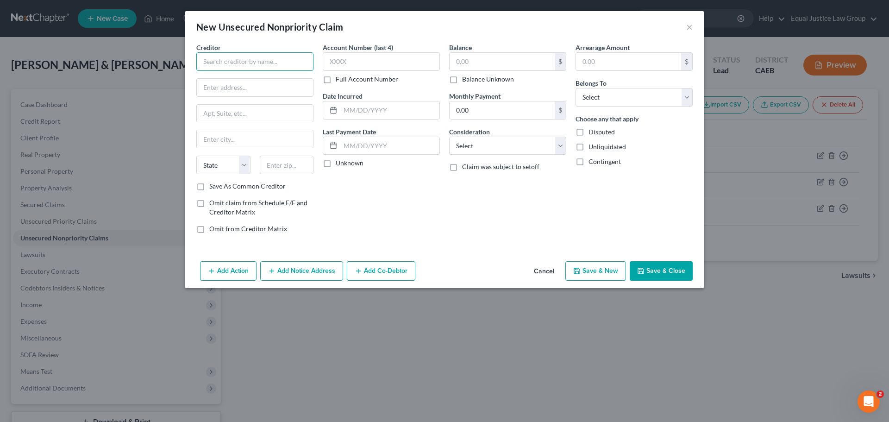
click at [242, 62] on input "text" at bounding box center [254, 61] width 117 height 19
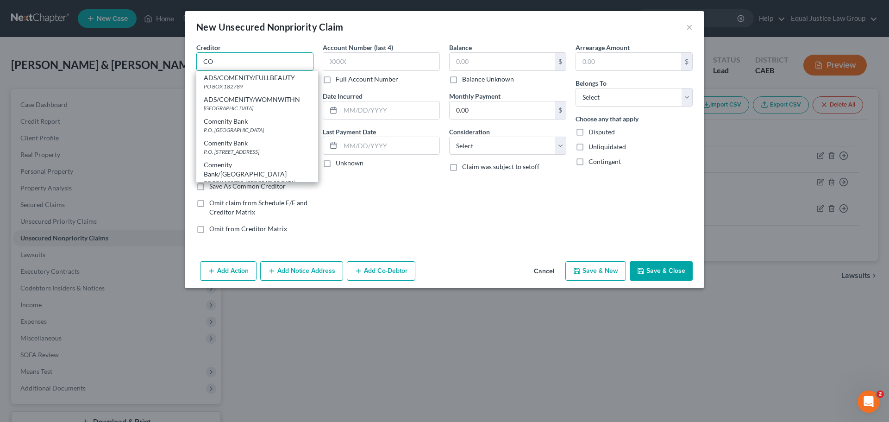
type input "C"
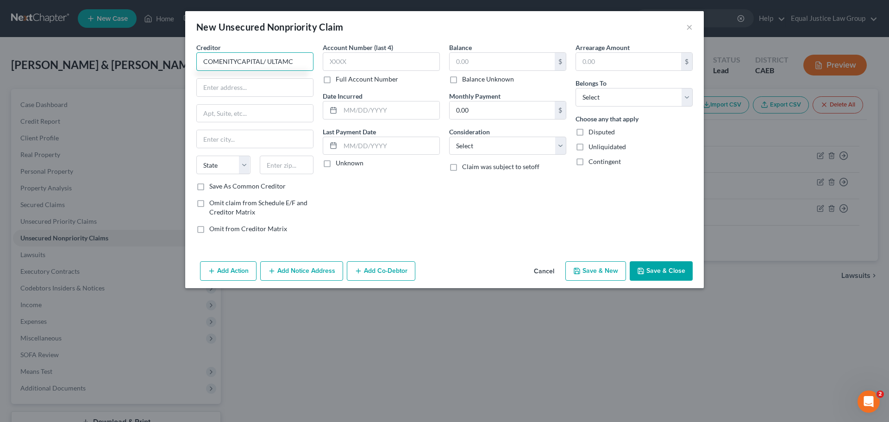
type input "COMENITYCAPITAL/ ULTAMC"
type input "PO Box 182120"
type input "Columbus"
click at [241, 161] on select "State AL AK AR AZ CA CO CT DE DC FL GA GU HI ID IL IN IA KS KY LA ME MD MA MI M…" at bounding box center [223, 165] width 54 height 19
click at [196, 156] on select "State AL AK AR AZ CA CO CT DE DC FL GA GU HI ID IL IN IA KS KY LA ME MD MA MI M…" at bounding box center [223, 165] width 54 height 19
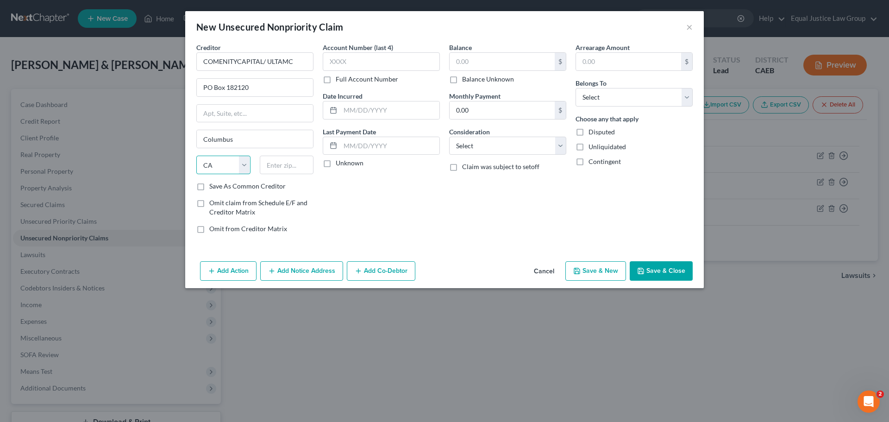
click at [243, 162] on select "State AL AK AR AZ CA CO CT DE DC FL GA GU HI ID IL IN IA KS KY LA ME MD MA MI M…" at bounding box center [223, 165] width 54 height 19
select select "36"
click at [196, 156] on select "State AL AK AR AZ CA CO CT DE DC FL GA GU HI ID IL IN IA KS KY LA ME MD MA MI M…" at bounding box center [223, 165] width 54 height 19
click at [278, 160] on input "text" at bounding box center [287, 165] width 54 height 19
type input "43218-2120"
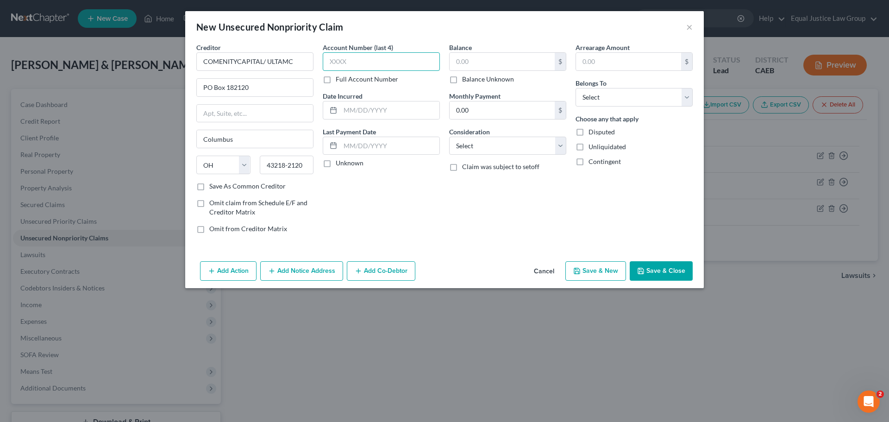
click at [343, 60] on input "text" at bounding box center [381, 61] width 117 height 19
type input "4320"
click at [377, 114] on input "text" at bounding box center [389, 110] width 99 height 18
type input "12/19/2021"
click at [342, 167] on label "Unknown" at bounding box center [350, 162] width 28 height 9
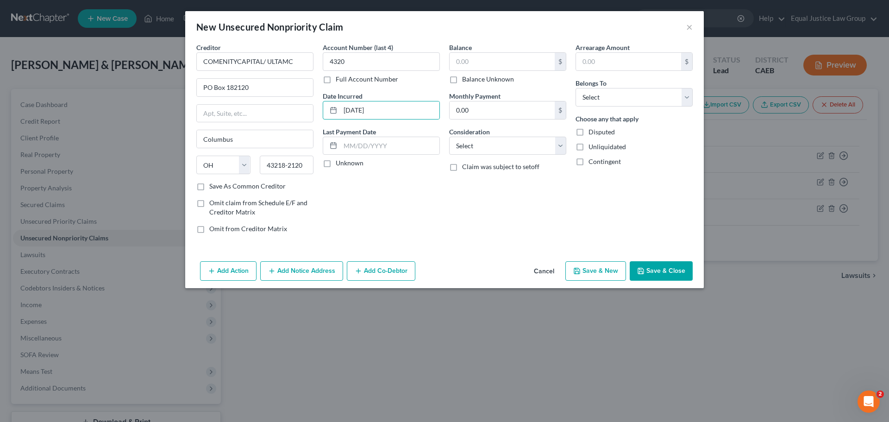
click at [342, 164] on input "Unknown" at bounding box center [342, 161] width 6 height 6
checkbox input "true"
click at [495, 60] on input "text" at bounding box center [501, 62] width 105 height 18
type input "782.00"
click at [558, 141] on select "Select Cable / Satellite Services Collection Agency Credit Card Debt Debt Couns…" at bounding box center [507, 146] width 117 height 19
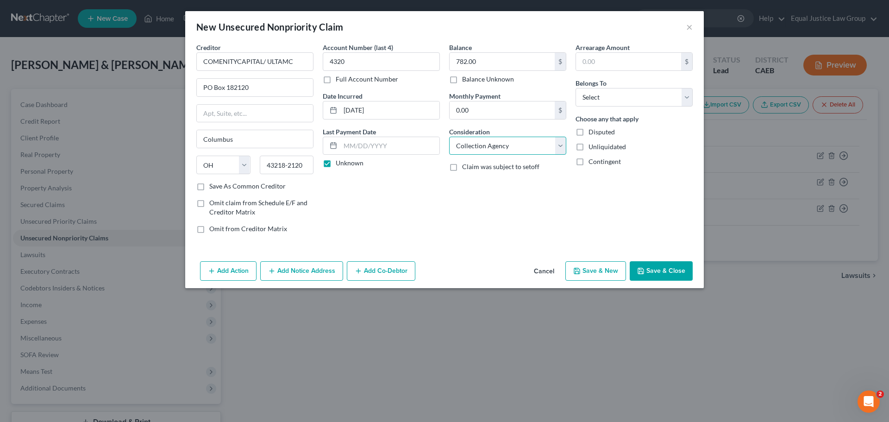
click at [449, 137] on select "Select Cable / Satellite Services Collection Agency Credit Card Debt Debt Couns…" at bounding box center [507, 146] width 117 height 19
click at [549, 194] on div "Balance 782.00 $ Balance Unknown Balance Undetermined 782.00 $ Balance Unknown …" at bounding box center [507, 142] width 126 height 198
click at [562, 144] on select "Select Cable / Satellite Services Collection Agency Credit Card Debt Debt Couns…" at bounding box center [507, 146] width 117 height 19
select select "2"
click at [449, 137] on select "Select Cable / Satellite Services Collection Agency Credit Card Debt Debt Couns…" at bounding box center [507, 146] width 117 height 19
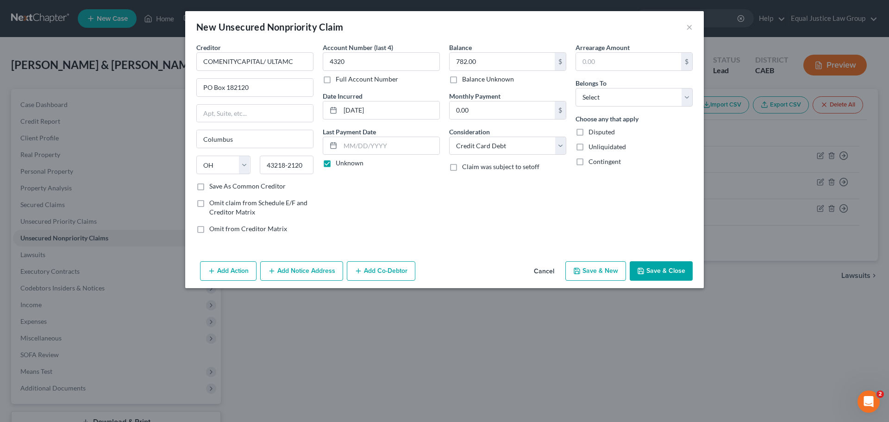
click at [542, 200] on div "Balance 782.00 $ Balance Unknown Balance Undetermined 782.00 $ Balance Unknown …" at bounding box center [507, 142] width 126 height 198
click at [613, 92] on select "Select Debtor 1 Only Debtor 2 Only Debtor 1 And Debtor 2 Only At Least One Of T…" at bounding box center [633, 97] width 117 height 19
select select "0"
click at [575, 88] on select "Select Debtor 1 Only Debtor 2 Only Debtor 1 And Debtor 2 Only At Least One Of T…" at bounding box center [633, 97] width 117 height 19
click at [618, 189] on div "Arrearage Amount $ Belongs To * Select Debtor 1 Only Debtor 2 Only Debtor 1 And…" at bounding box center [634, 142] width 126 height 198
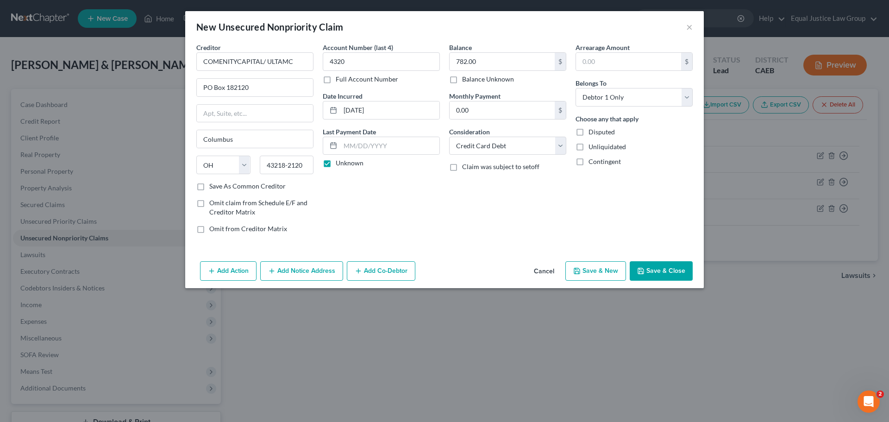
click at [662, 270] on button "Save & Close" at bounding box center [660, 270] width 63 height 19
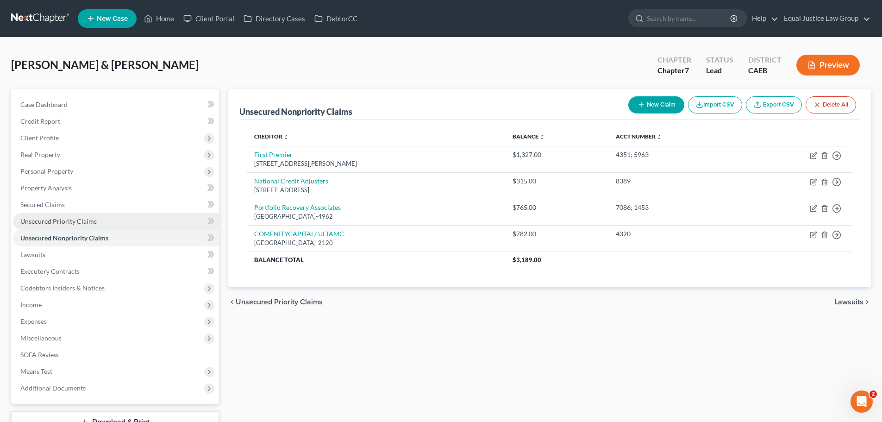
click at [46, 222] on span "Unsecured Priority Claims" at bounding box center [58, 221] width 76 height 8
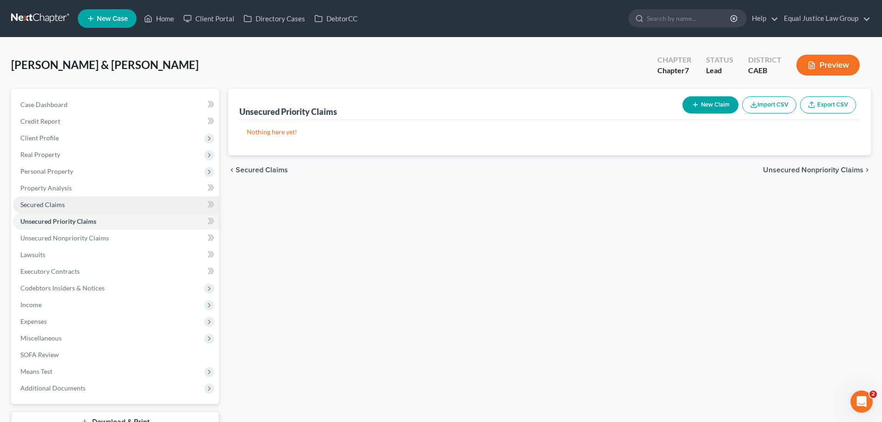
click at [56, 203] on span "Secured Claims" at bounding box center [42, 204] width 44 height 8
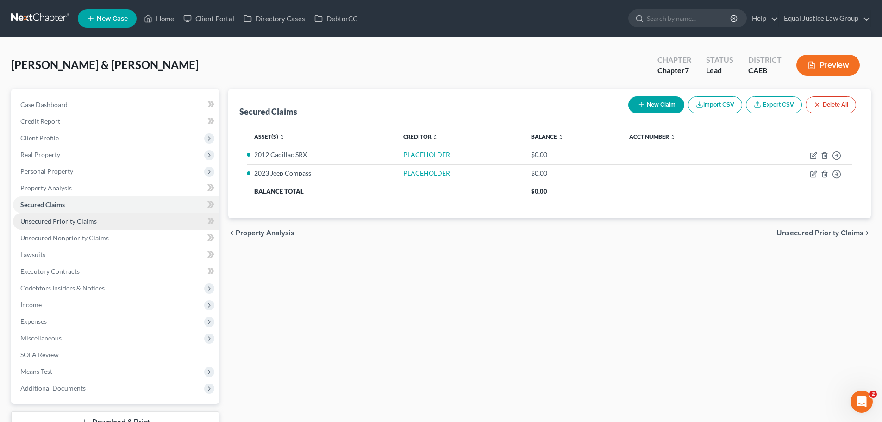
click at [36, 227] on link "Unsecured Priority Claims" at bounding box center [116, 221] width 206 height 17
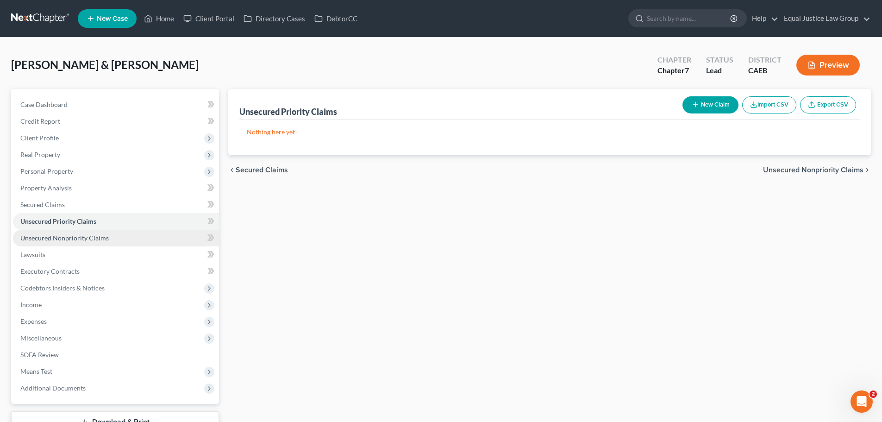
click at [79, 240] on span "Unsecured Nonpriority Claims" at bounding box center [64, 238] width 88 height 8
